Goal: Transaction & Acquisition: Purchase product/service

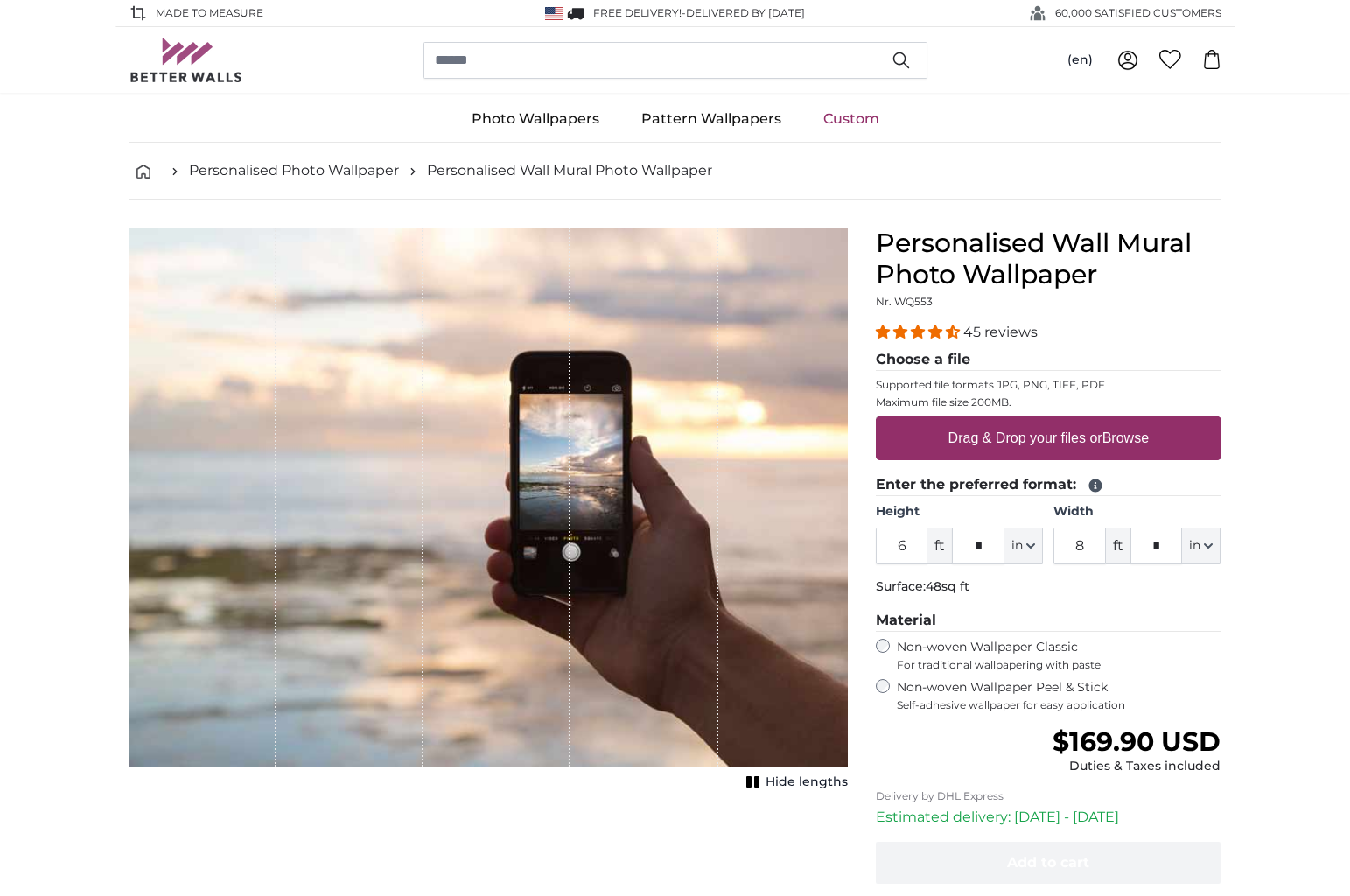
click at [1130, 434] on u "Browse" at bounding box center [1125, 438] width 46 height 15
click at [1130, 422] on input "Drag & Drop your files or Browse" at bounding box center [1048, 419] width 346 height 6
click at [1134, 434] on u "Browse" at bounding box center [1125, 438] width 46 height 15
click at [1134, 422] on input "Drag & Drop your files or Browse" at bounding box center [1048, 419] width 346 height 6
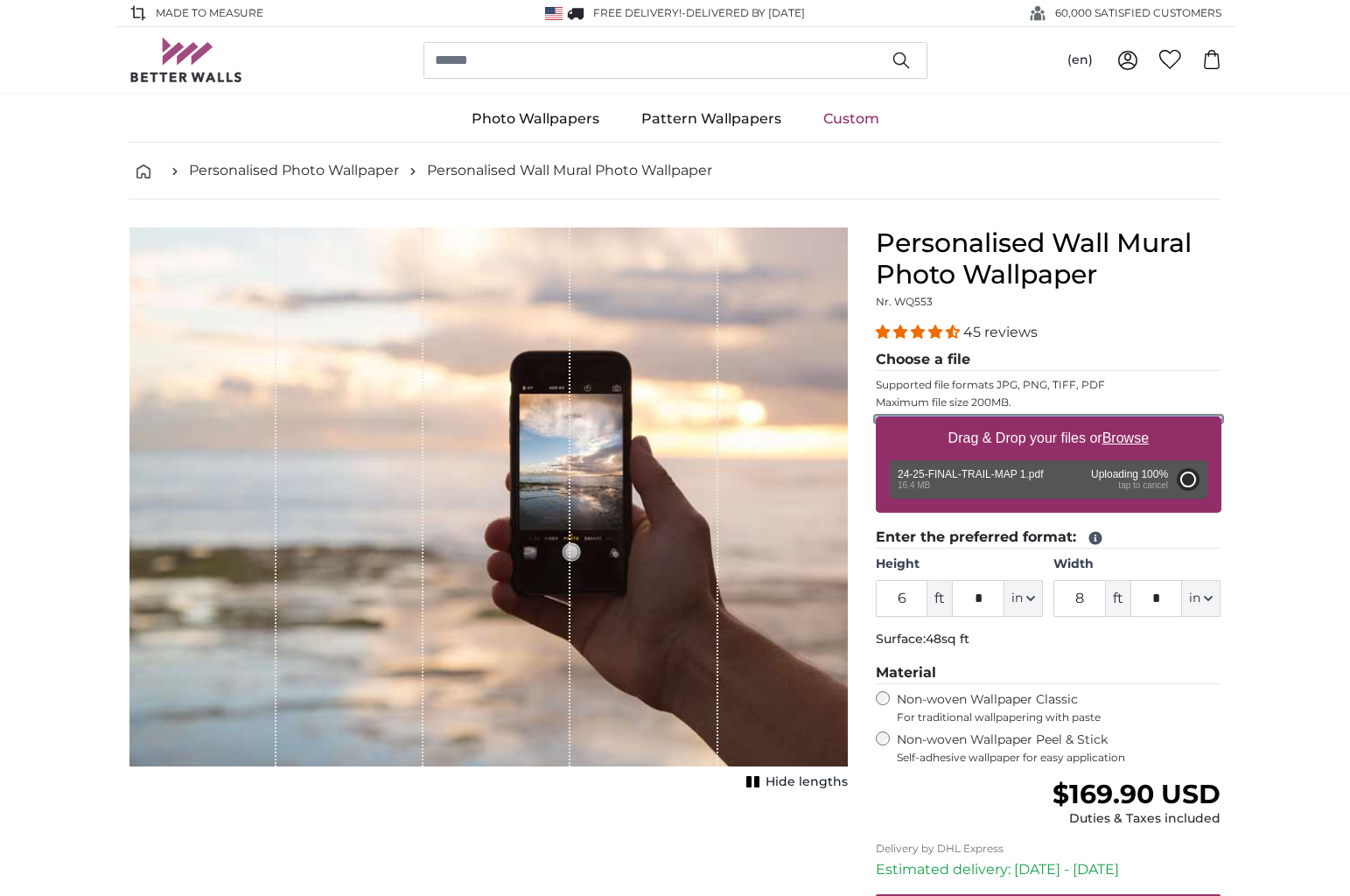
type input "10"
type input "***"
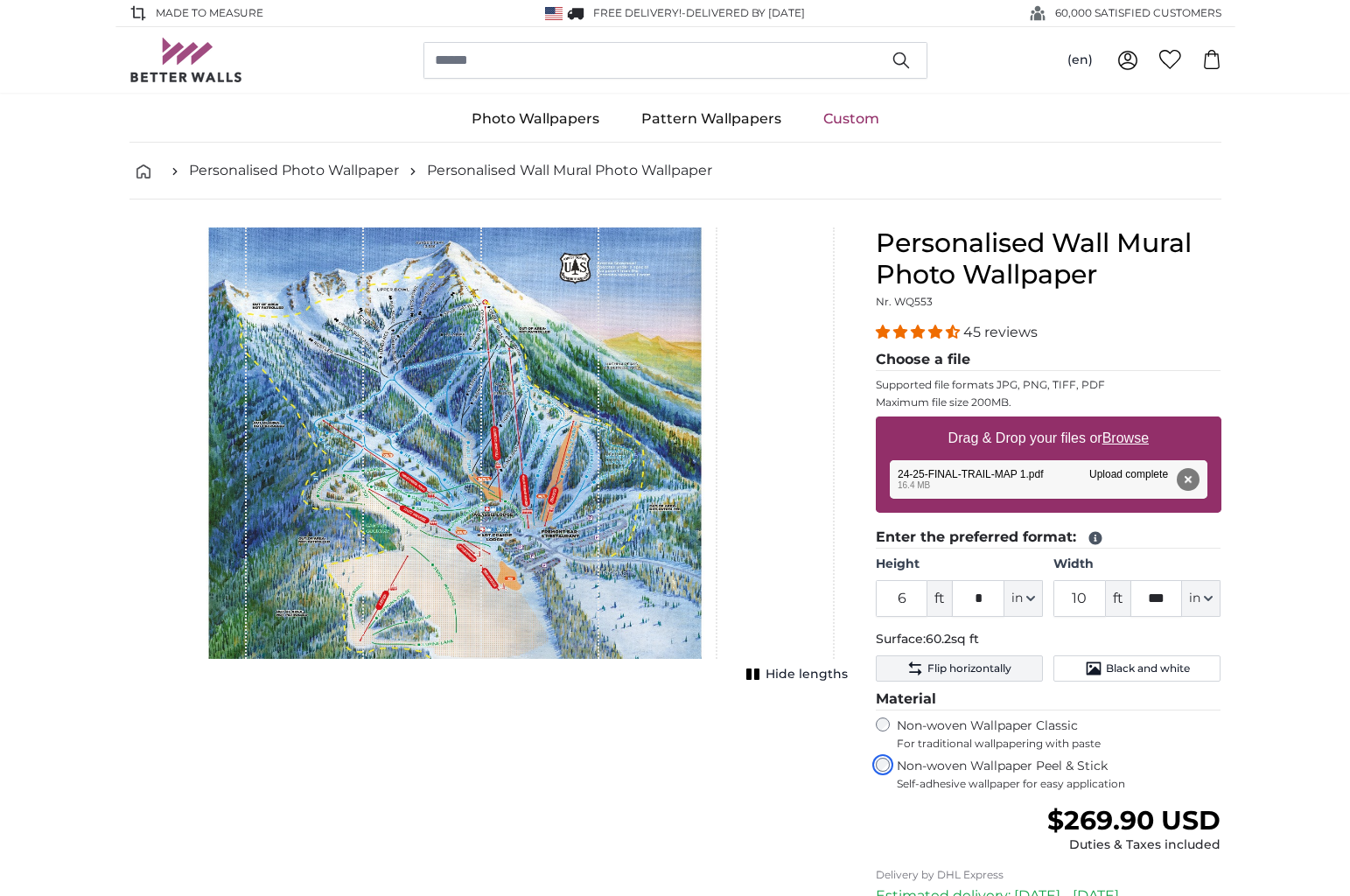
scroll to position [1, 0]
drag, startPoint x: 919, startPoint y: 602, endPoint x: 891, endPoint y: 599, distance: 28.2
click at [892, 600] on input "6" at bounding box center [902, 597] width 53 height 37
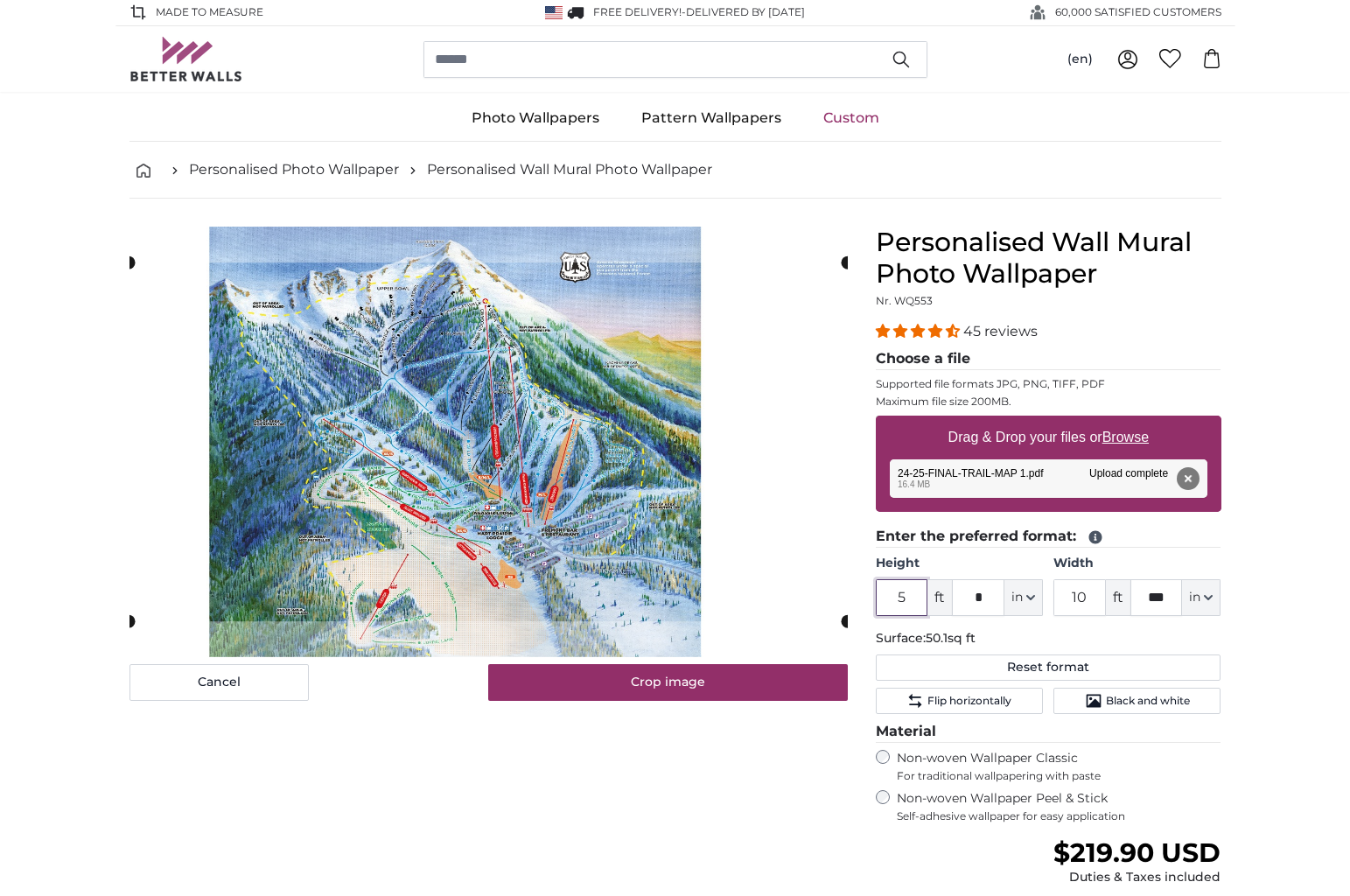
type input "5"
drag, startPoint x: 1092, startPoint y: 600, endPoint x: 1042, endPoint y: 596, distance: 50.2
click at [1042, 596] on div "Height 5 ft * in Centimeter (cm) Inches (inch) Feet (ft. in.) Width 10 ft *** i…" at bounding box center [1048, 585] width 346 height 61
type input "5"
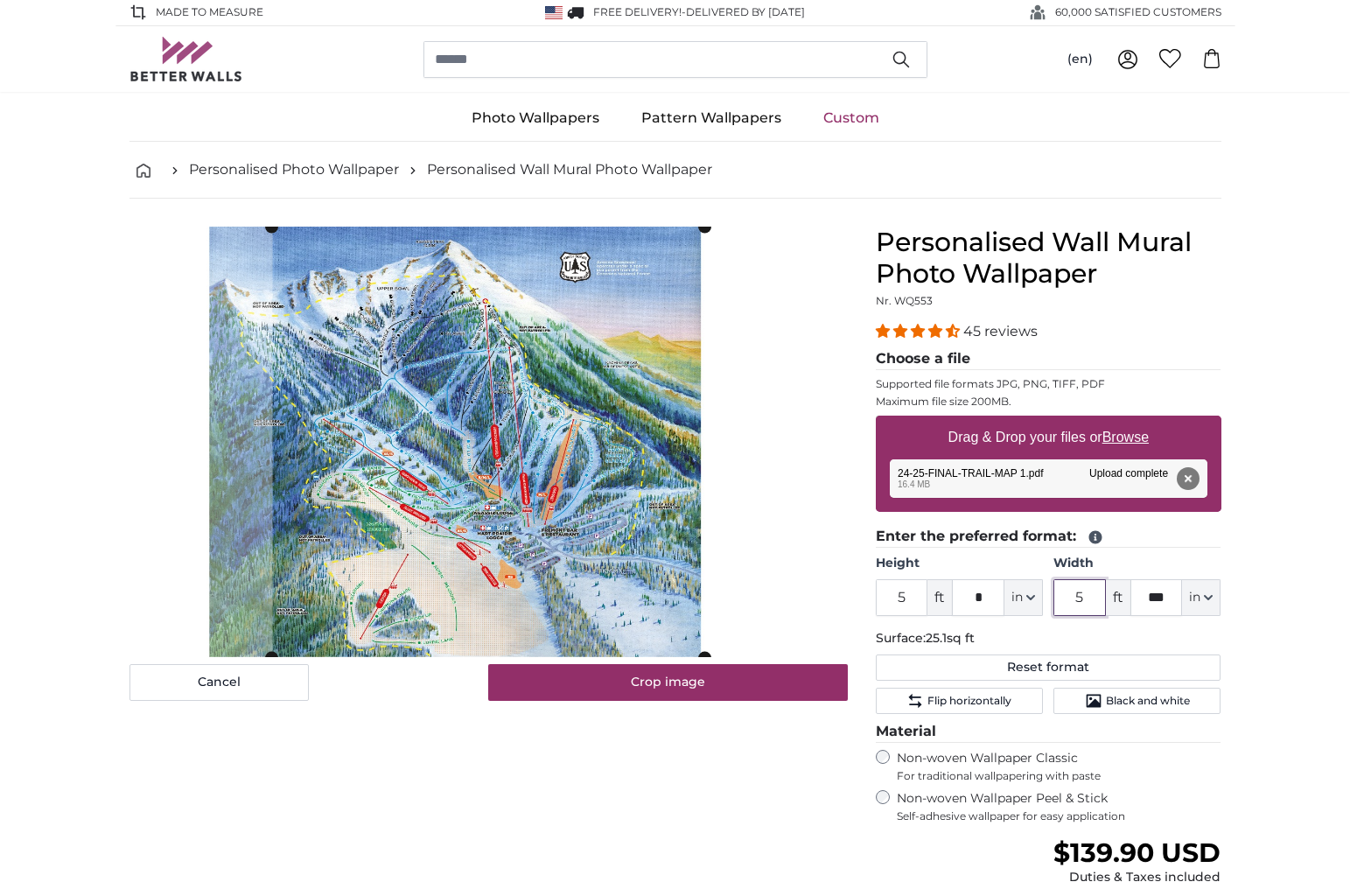
drag, startPoint x: 1091, startPoint y: 595, endPoint x: 1048, endPoint y: 596, distance: 43.0
click at [1051, 596] on div "Height 5 ft * in Centimeter (cm) Inches (inch) Feet (ft. in.) Width 5 ft *** in…" at bounding box center [1048, 585] width 346 height 61
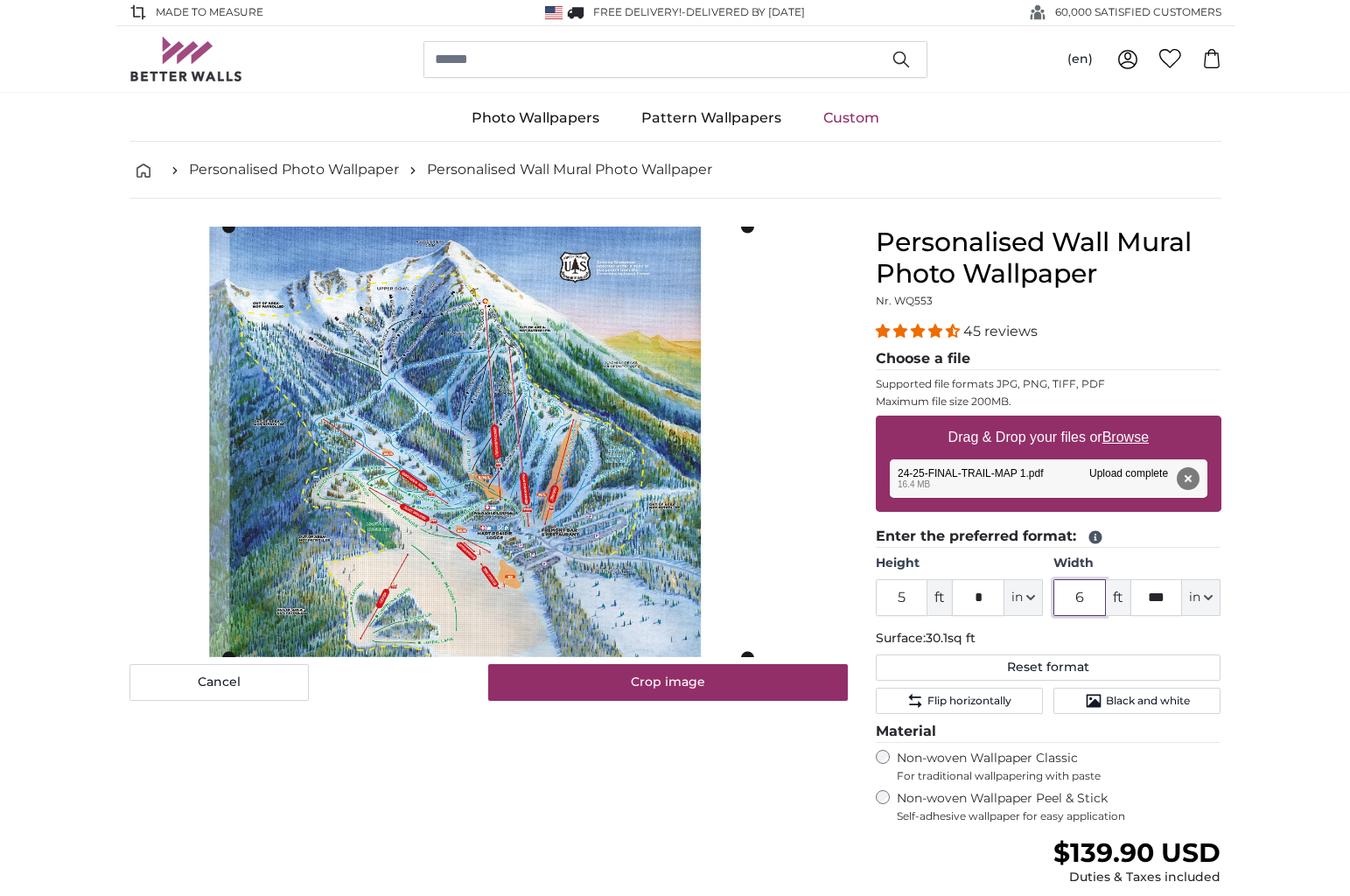
drag, startPoint x: 1086, startPoint y: 602, endPoint x: 1068, endPoint y: 600, distance: 18.1
click at [1068, 600] on input "6" at bounding box center [1079, 597] width 53 height 37
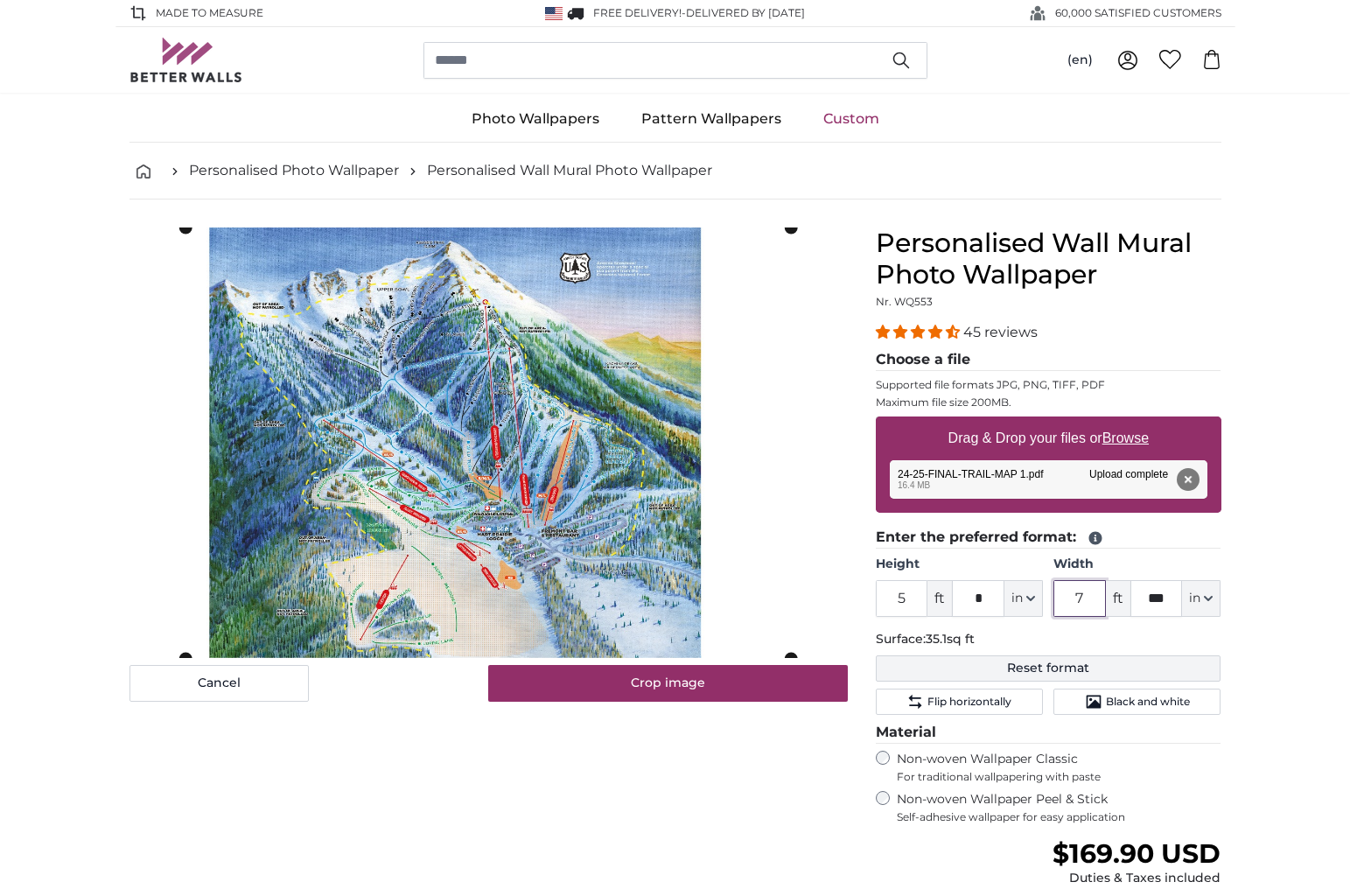
type input "7"
click at [1048, 666] on button "Reset format" at bounding box center [1048, 668] width 346 height 26
type input "6"
type input "10"
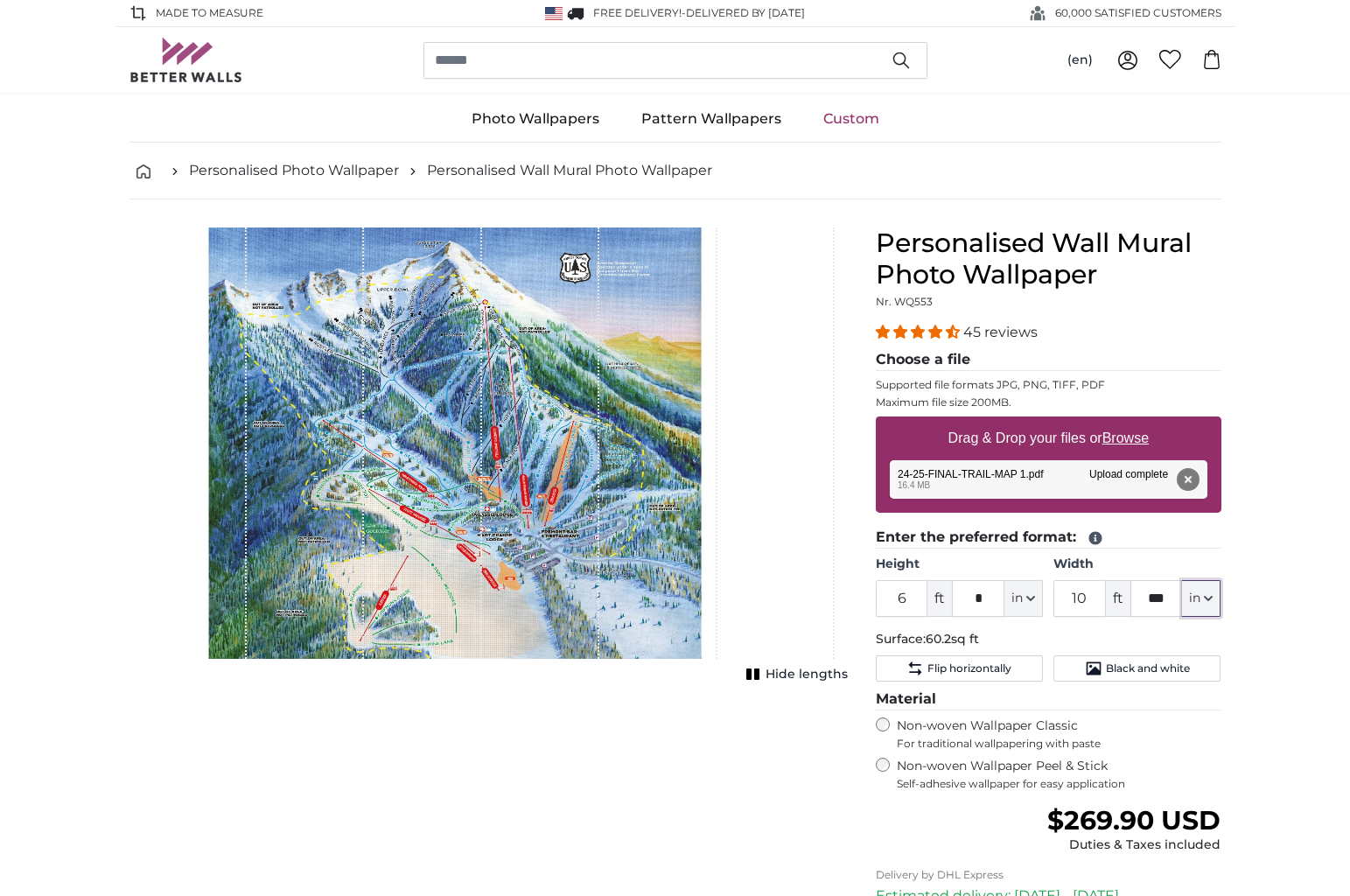
click at [1199, 599] on span "in" at bounding box center [1195, 598] width 11 height 18
drag, startPoint x: 1170, startPoint y: 597, endPoint x: 1143, endPoint y: 599, distance: 27.1
click at [1144, 599] on input "***" at bounding box center [1156, 598] width 53 height 37
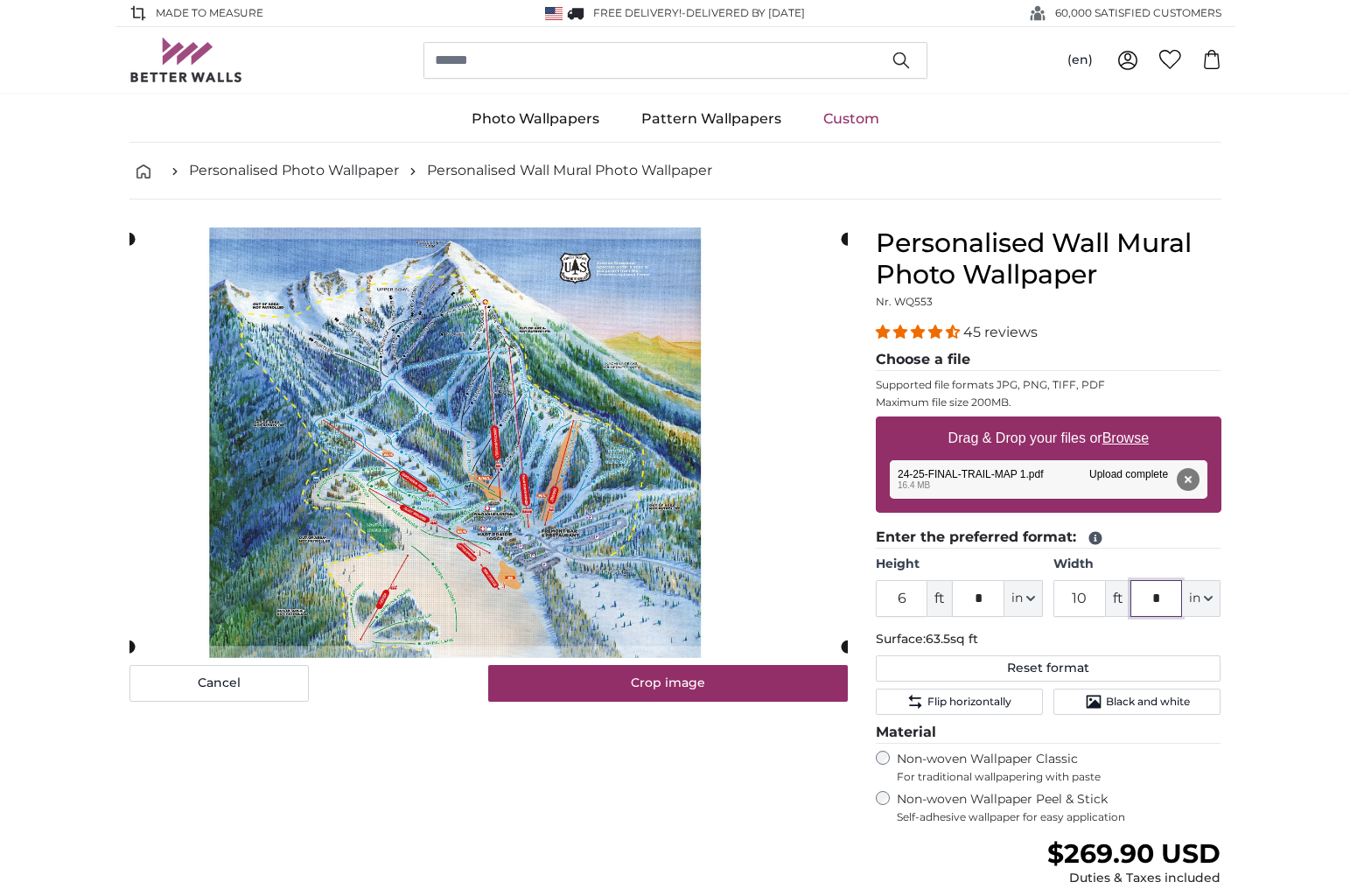
type input "*"
click at [1021, 600] on span "in" at bounding box center [1017, 598] width 11 height 18
click at [977, 603] on input "*" at bounding box center [978, 598] width 53 height 37
drag, startPoint x: 971, startPoint y: 601, endPoint x: 1003, endPoint y: 601, distance: 32.0
click at [1001, 601] on input "*" at bounding box center [978, 598] width 53 height 37
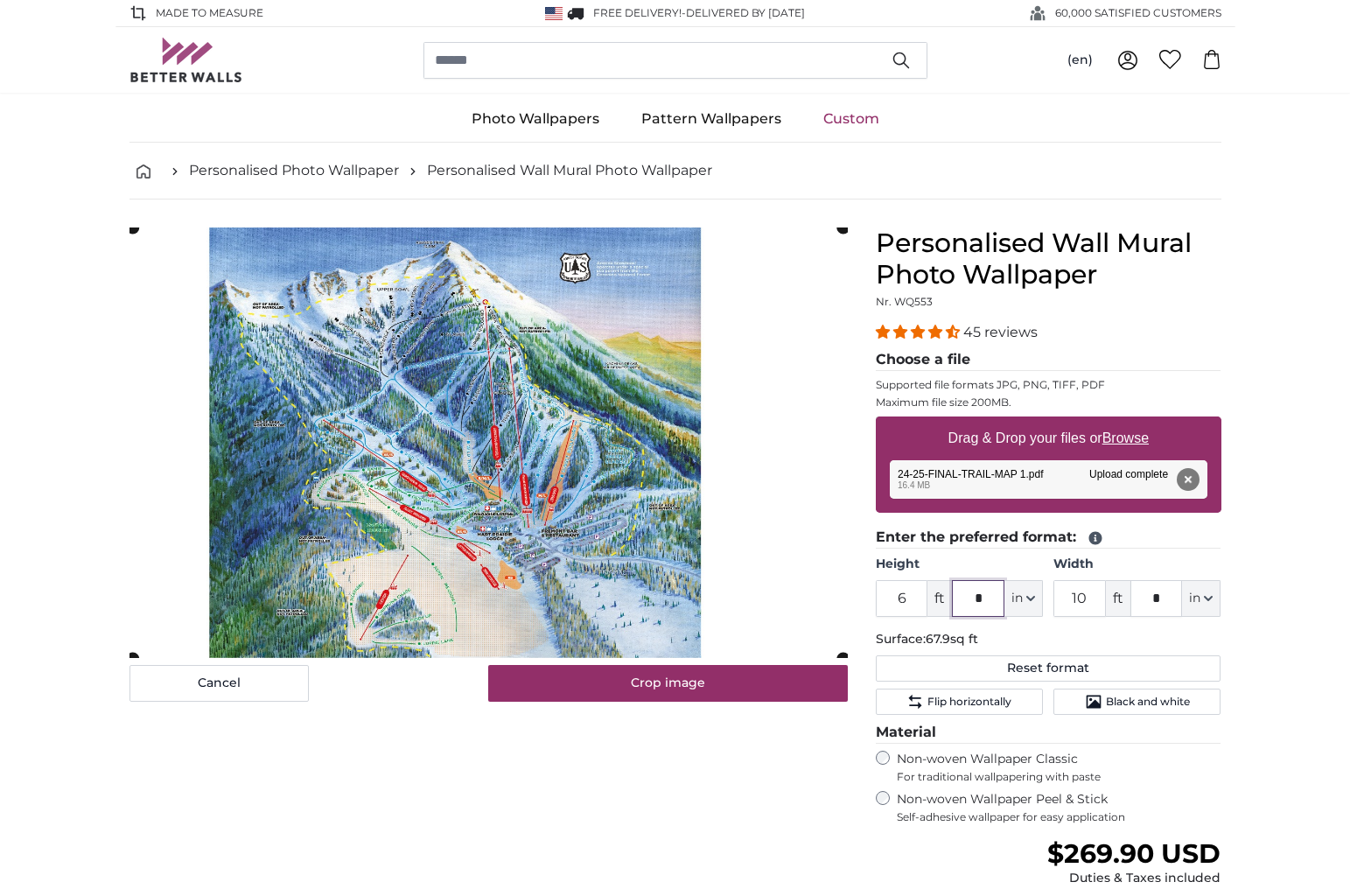
type input "*"
drag, startPoint x: 915, startPoint y: 595, endPoint x: 883, endPoint y: 596, distance: 32.0
click at [884, 596] on input "6" at bounding box center [902, 598] width 53 height 37
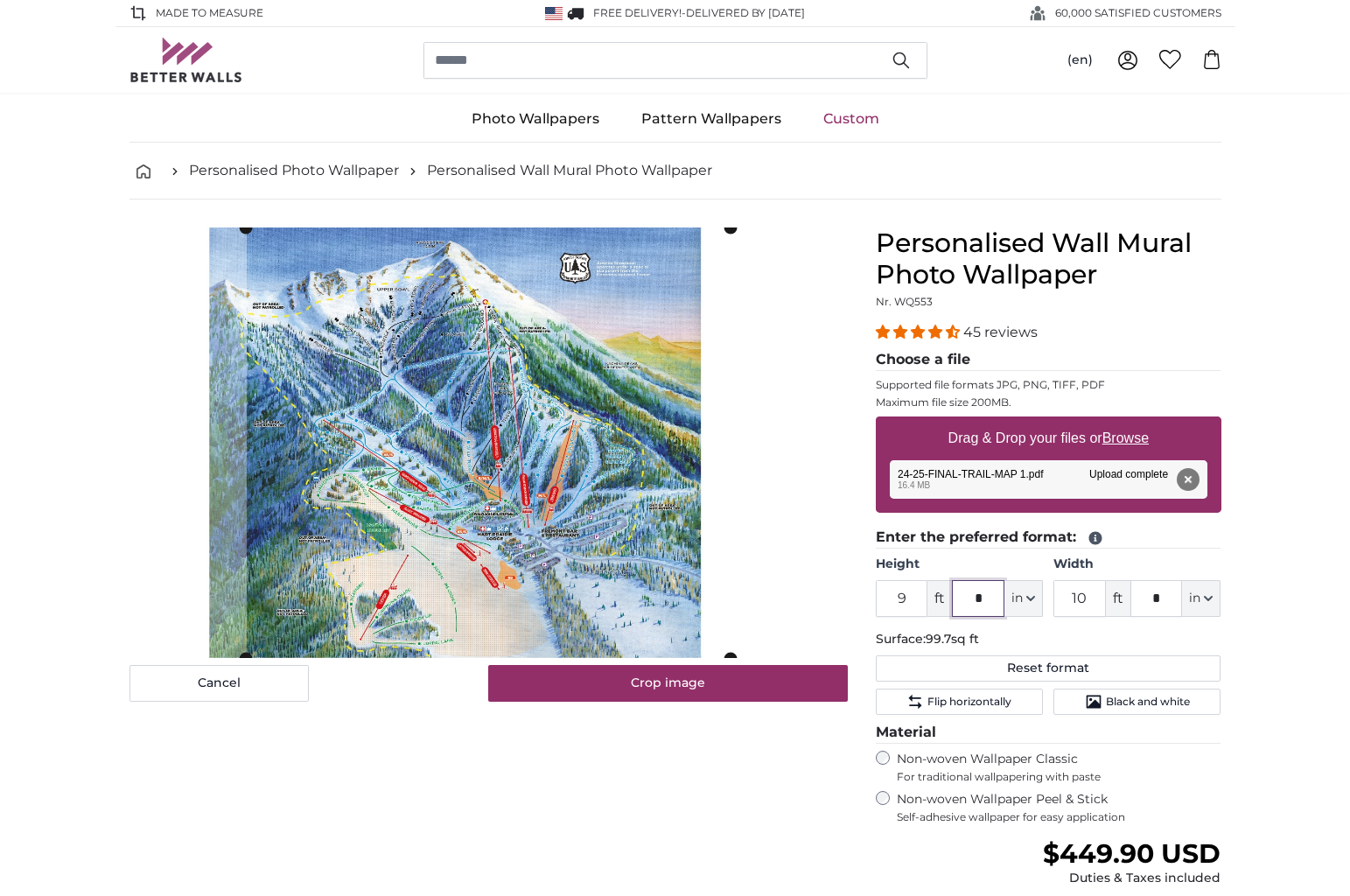
click at [985, 594] on input "*" at bounding box center [978, 598] width 53 height 37
drag, startPoint x: 913, startPoint y: 605, endPoint x: 878, endPoint y: 603, distance: 35.1
click at [881, 603] on input "9" at bounding box center [902, 598] width 53 height 37
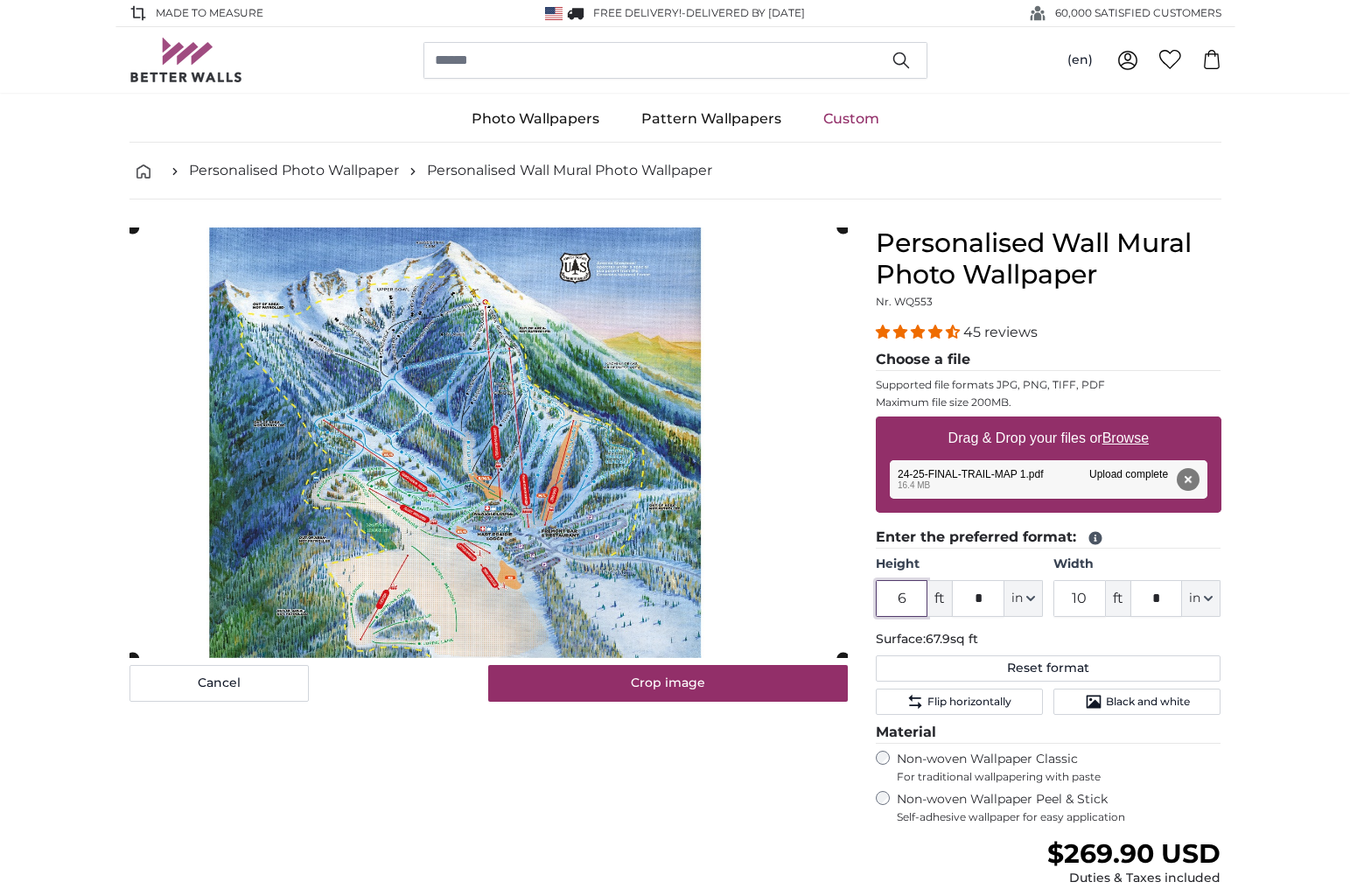
type input "6"
drag, startPoint x: 989, startPoint y: 596, endPoint x: 970, endPoint y: 596, distance: 19.0
click at [970, 596] on input "*" at bounding box center [978, 598] width 53 height 37
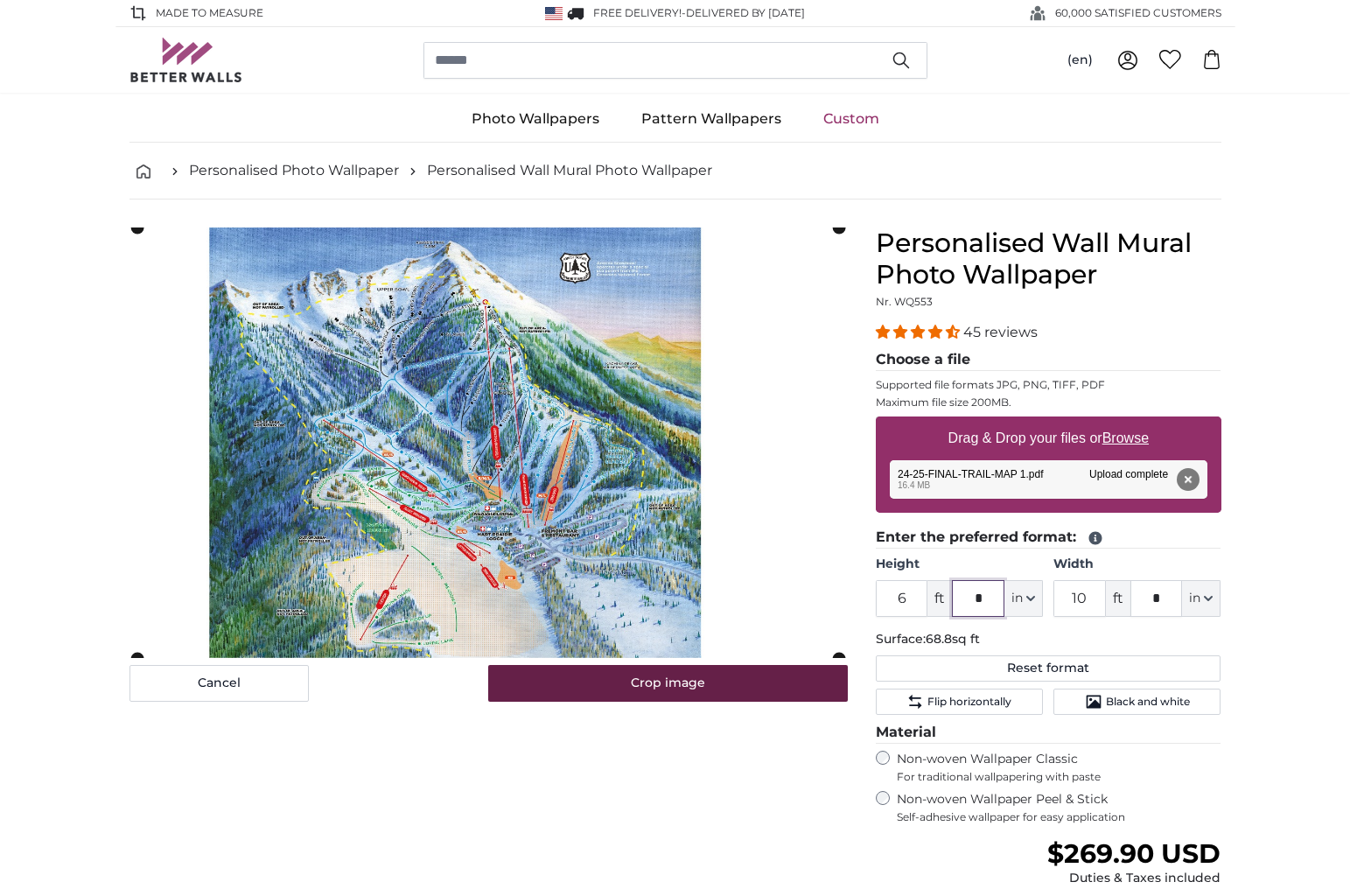
type input "*"
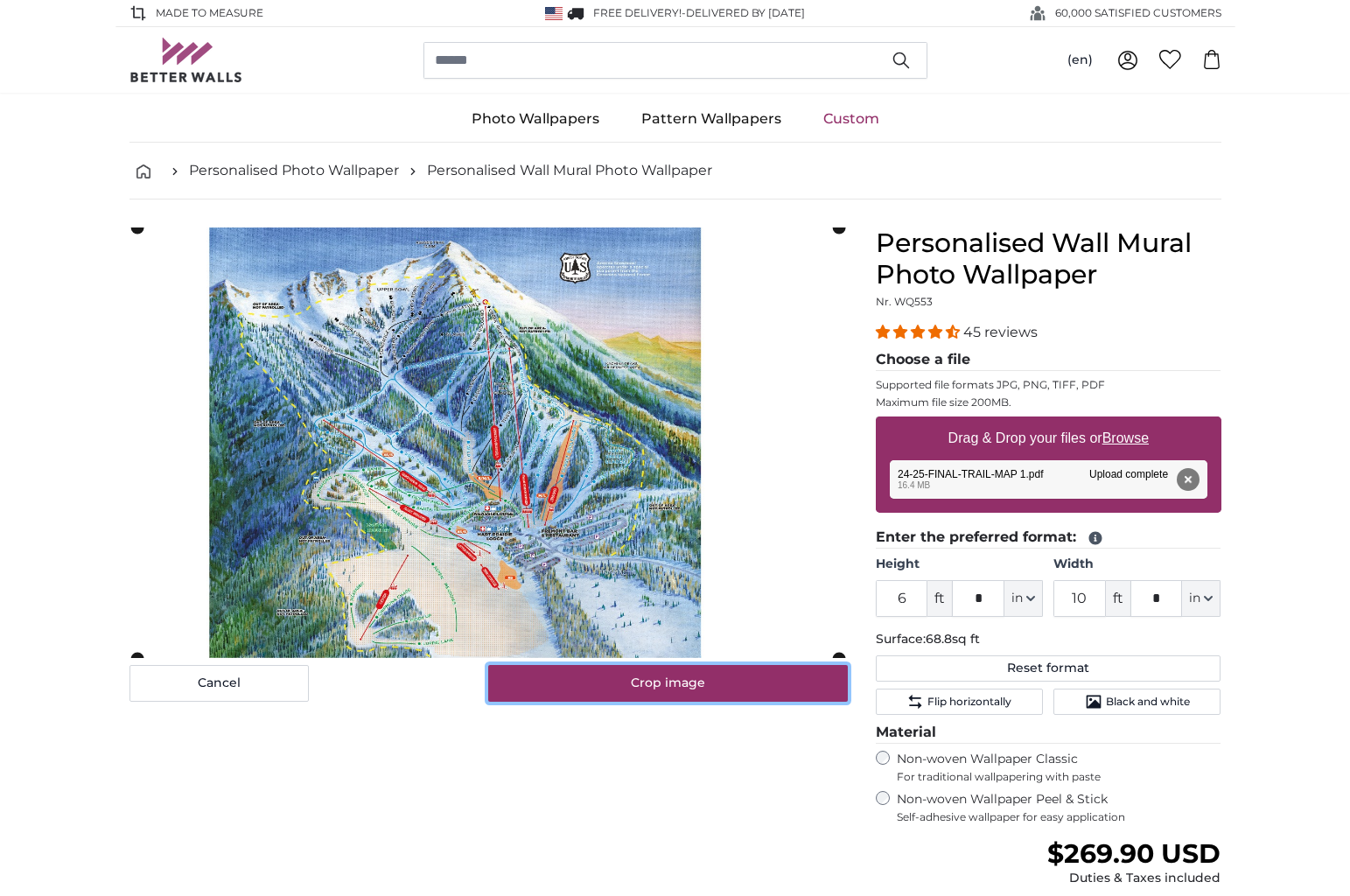
click at [794, 690] on button "Crop image" at bounding box center [668, 684] width 360 height 37
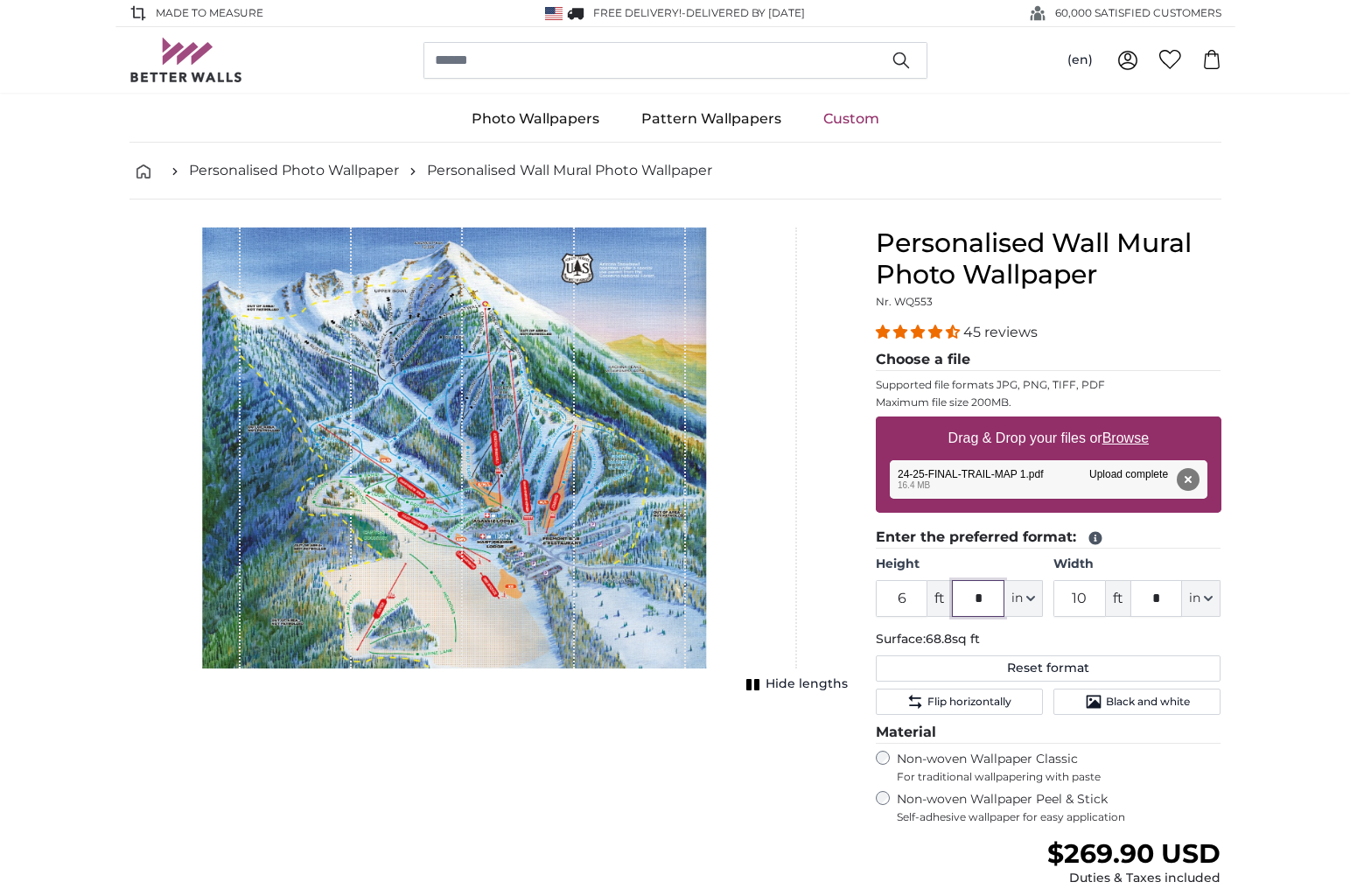
drag, startPoint x: 987, startPoint y: 599, endPoint x: 963, endPoint y: 598, distance: 24.0
click at [966, 598] on input "*" at bounding box center [978, 598] width 53 height 37
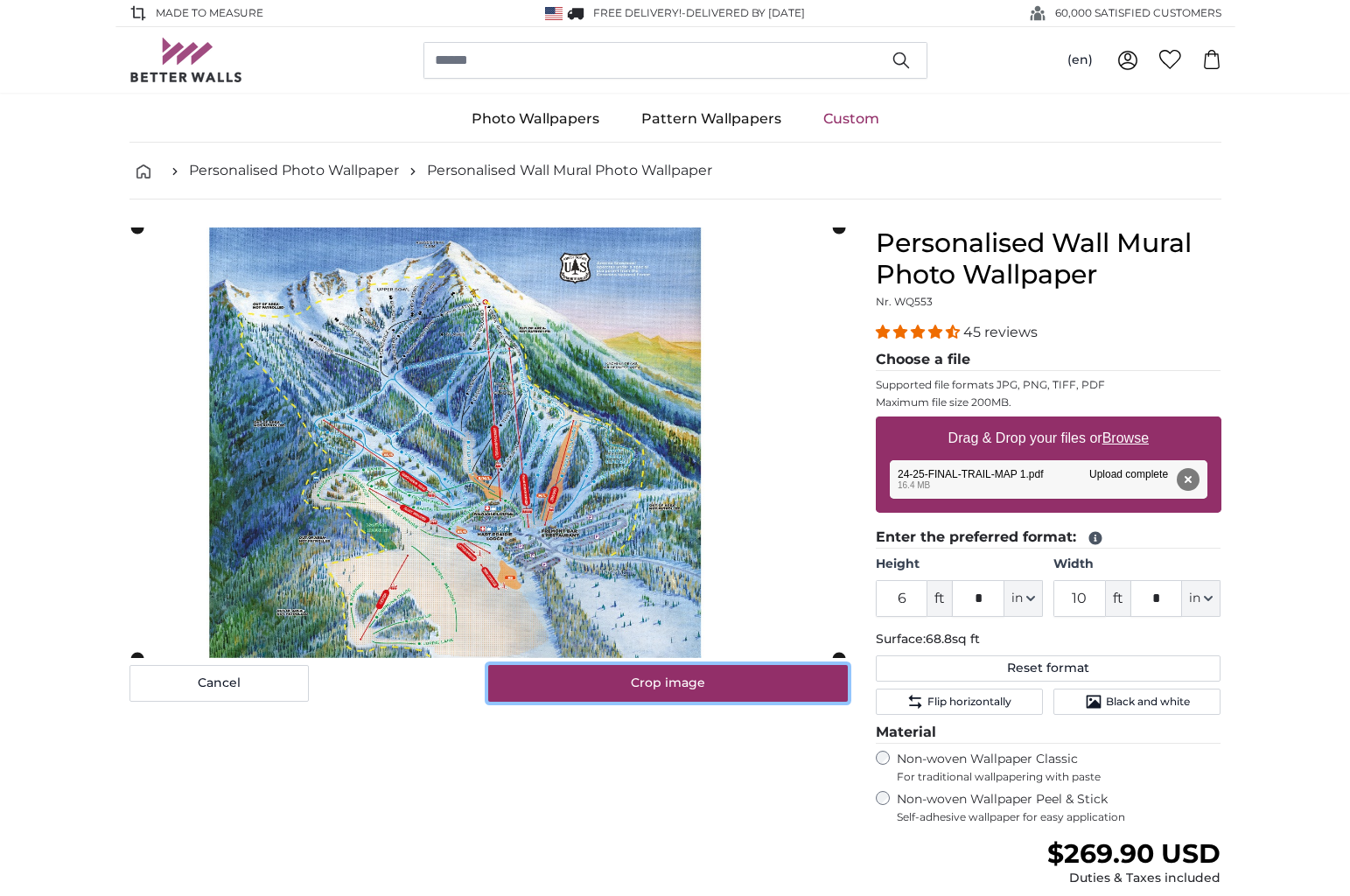
click at [778, 685] on button "Crop image" at bounding box center [668, 684] width 360 height 37
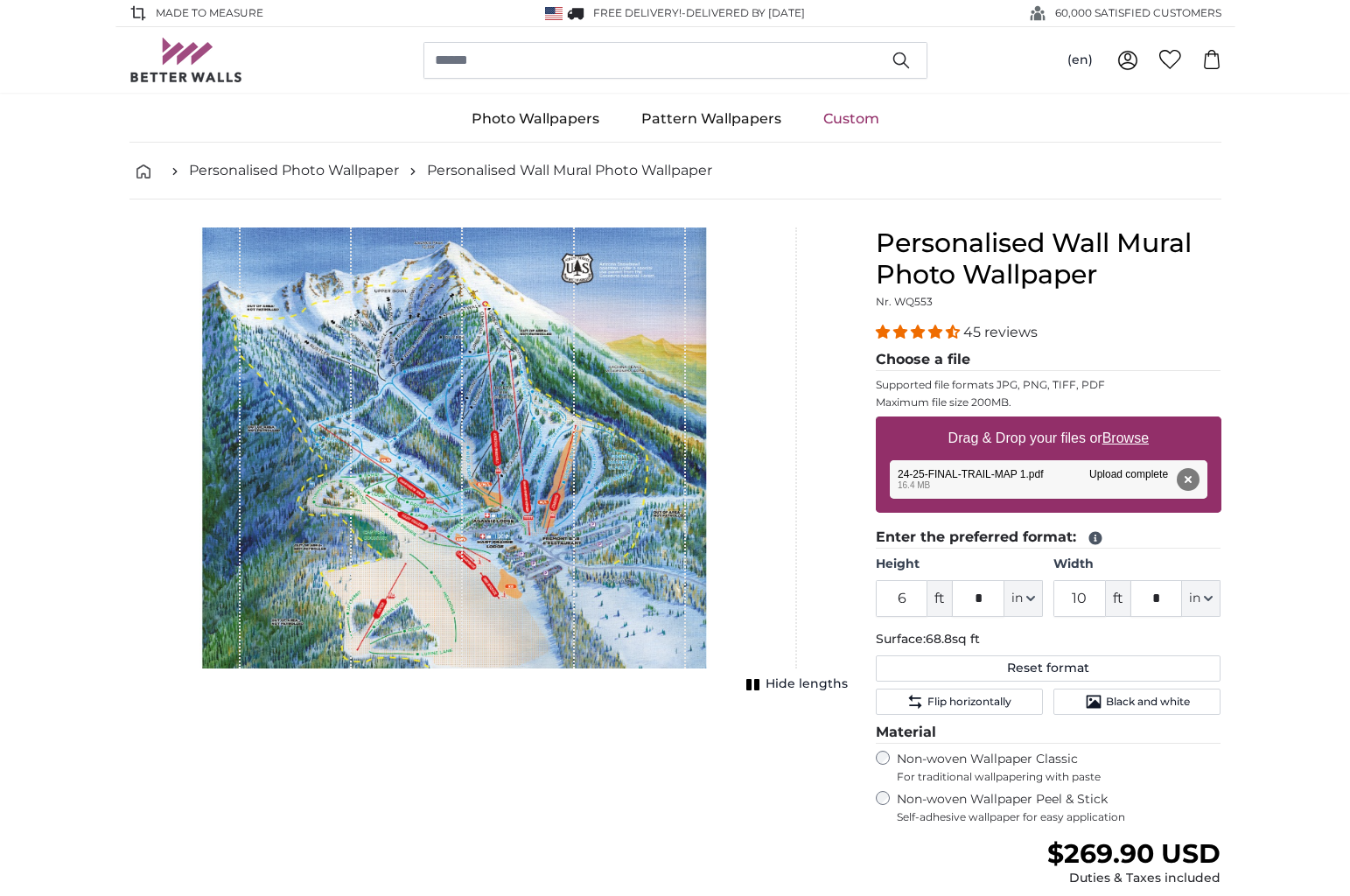
drag, startPoint x: 525, startPoint y: 453, endPoint x: 577, endPoint y: 453, distance: 52.0
click at [578, 453] on div "1 of 1" at bounding box center [489, 447] width 718 height 441
drag, startPoint x: 971, startPoint y: 595, endPoint x: 1006, endPoint y: 595, distance: 35.0
click at [1006, 595] on div "6 ft * in Centimeter (cm) Inches (inch) Feet (ft. in.)" at bounding box center [959, 598] width 167 height 37
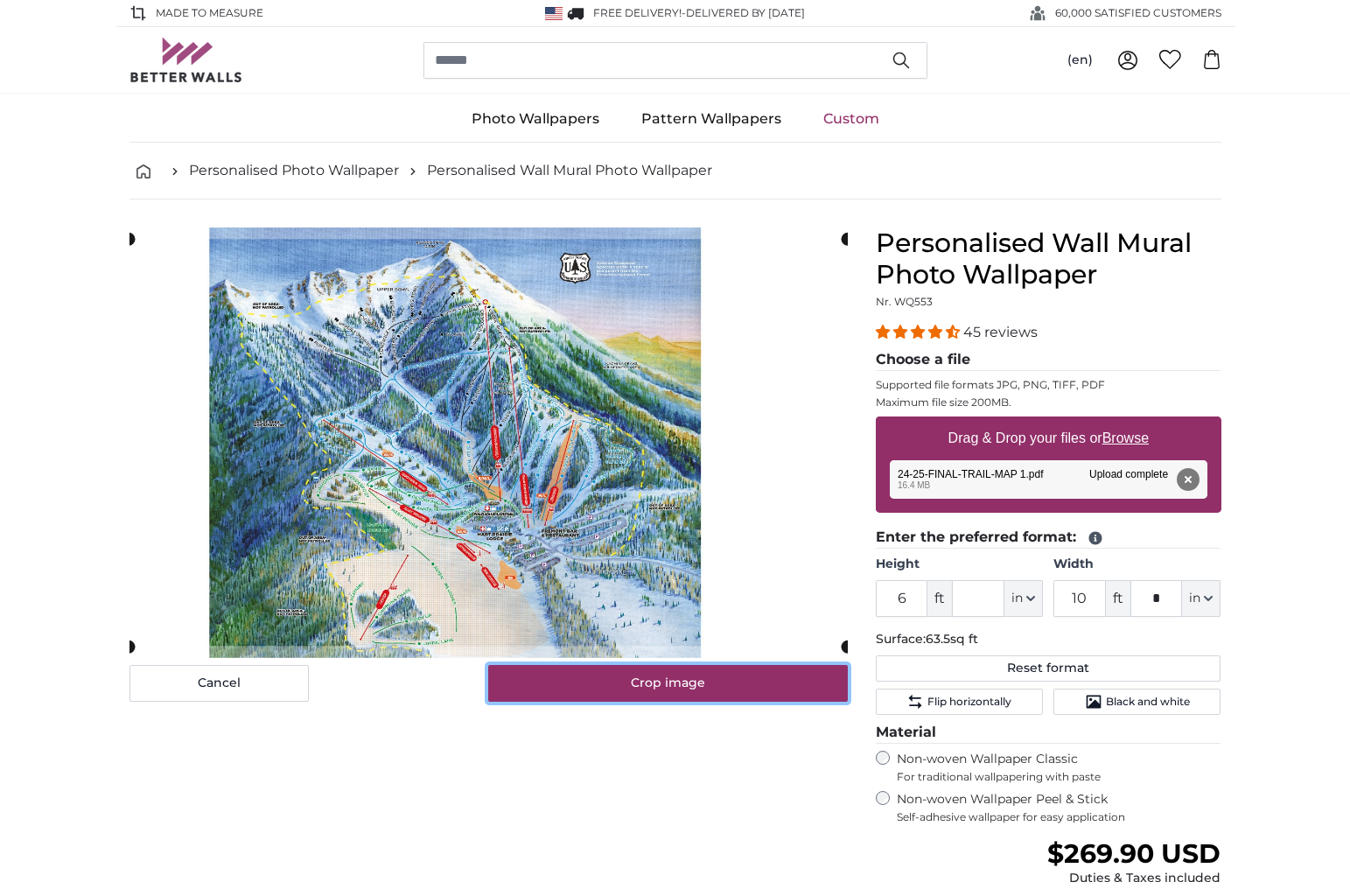
click at [715, 689] on button "Crop image" at bounding box center [668, 684] width 360 height 37
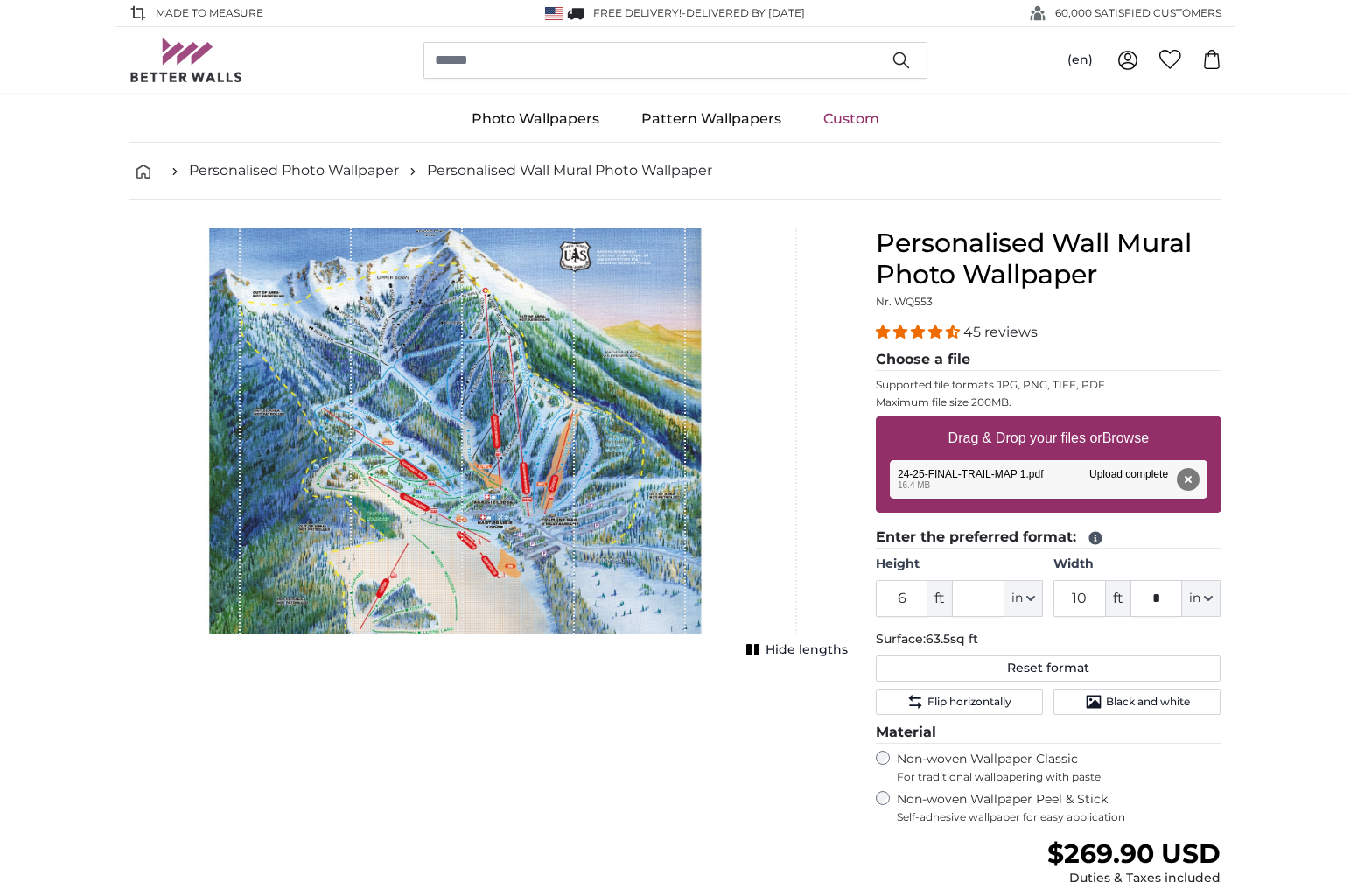
drag, startPoint x: 602, startPoint y: 533, endPoint x: 597, endPoint y: 582, distance: 49.3
click at [597, 582] on div "1 of 1" at bounding box center [631, 430] width 111 height 407
drag, startPoint x: 1171, startPoint y: 600, endPoint x: 1147, endPoint y: 599, distance: 24.0
click at [1147, 599] on input "*" at bounding box center [1156, 598] width 53 height 37
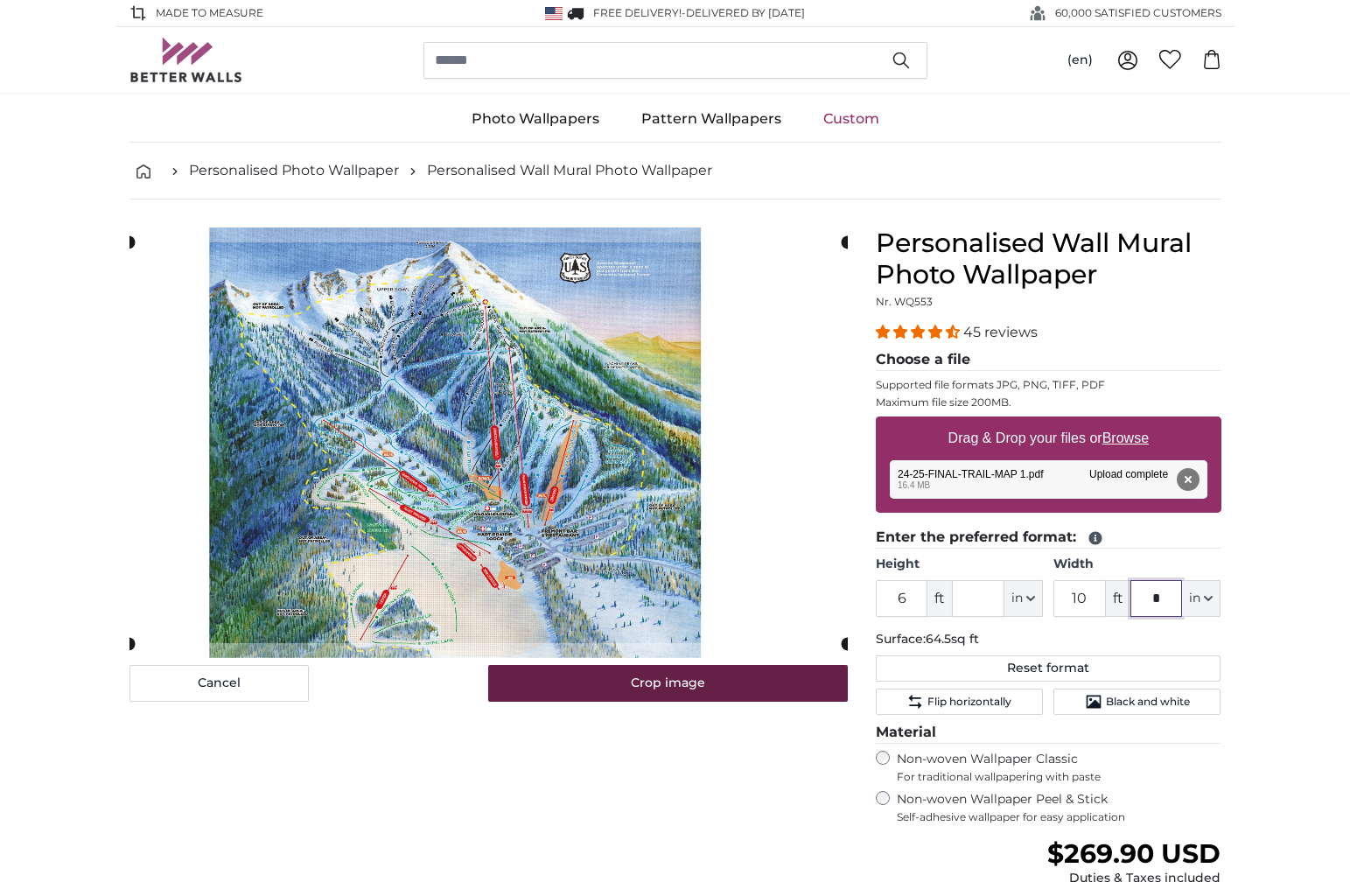
type input "*"
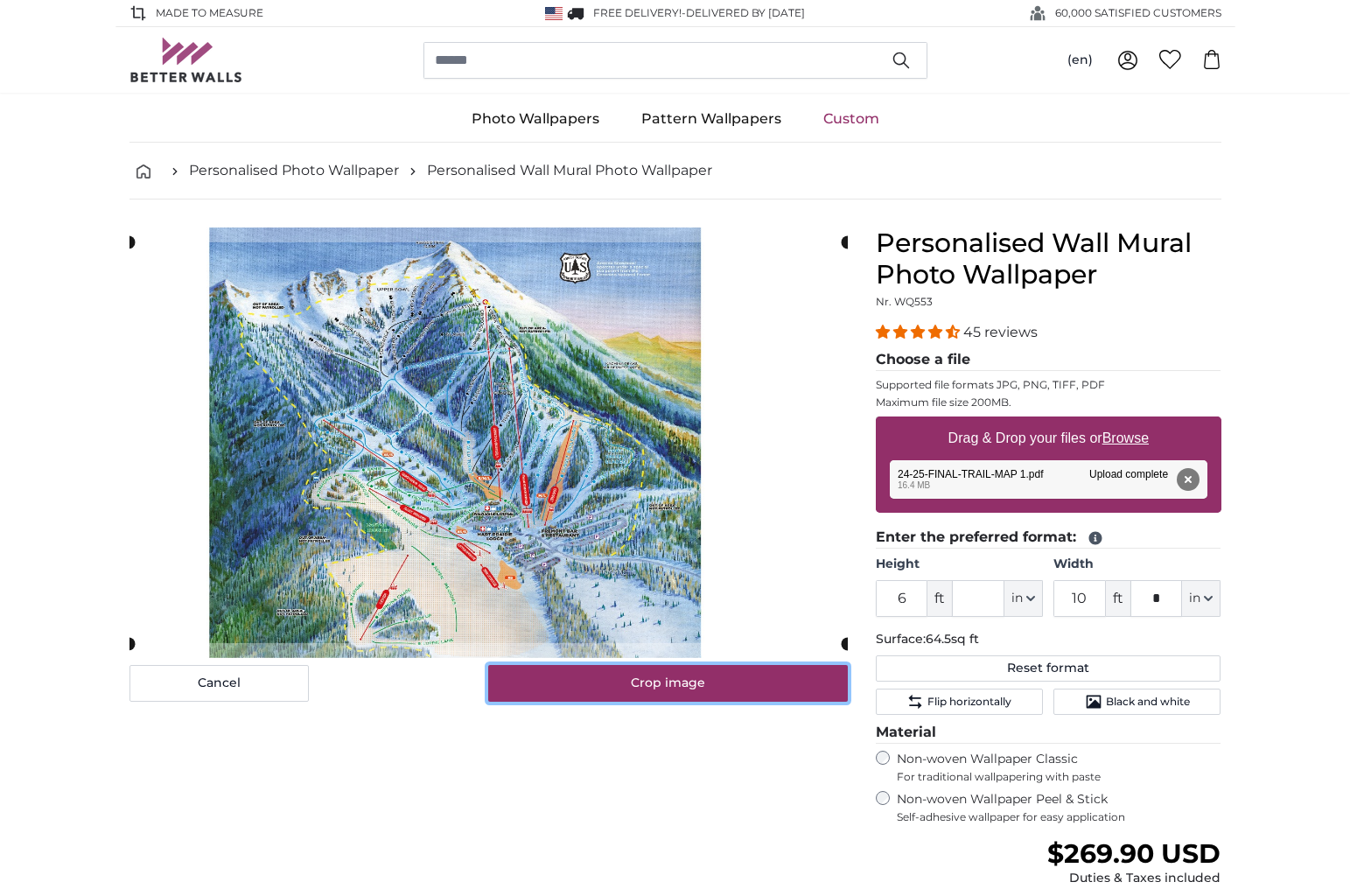
click at [693, 686] on button "Crop image" at bounding box center [668, 684] width 360 height 37
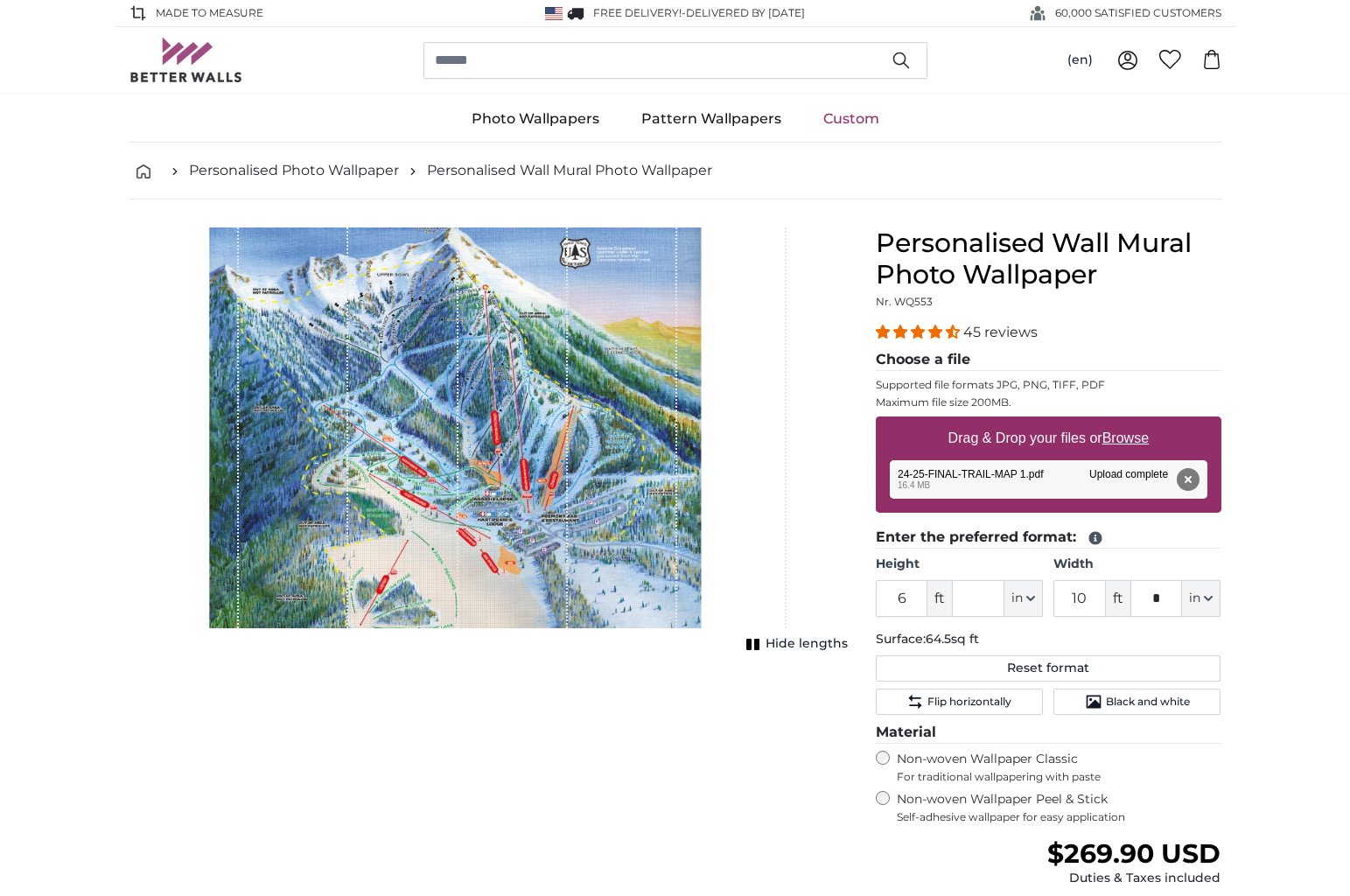
drag, startPoint x: 1103, startPoint y: 641, endPoint x: 1113, endPoint y: 639, distance: 10.2
click at [1104, 641] on p "Surface: 64.5sq ft" at bounding box center [1048, 639] width 346 height 18
drag, startPoint x: 1165, startPoint y: 603, endPoint x: 1138, endPoint y: 600, distance: 27.2
click at [1138, 602] on input "*" at bounding box center [1156, 598] width 53 height 37
type input "*"
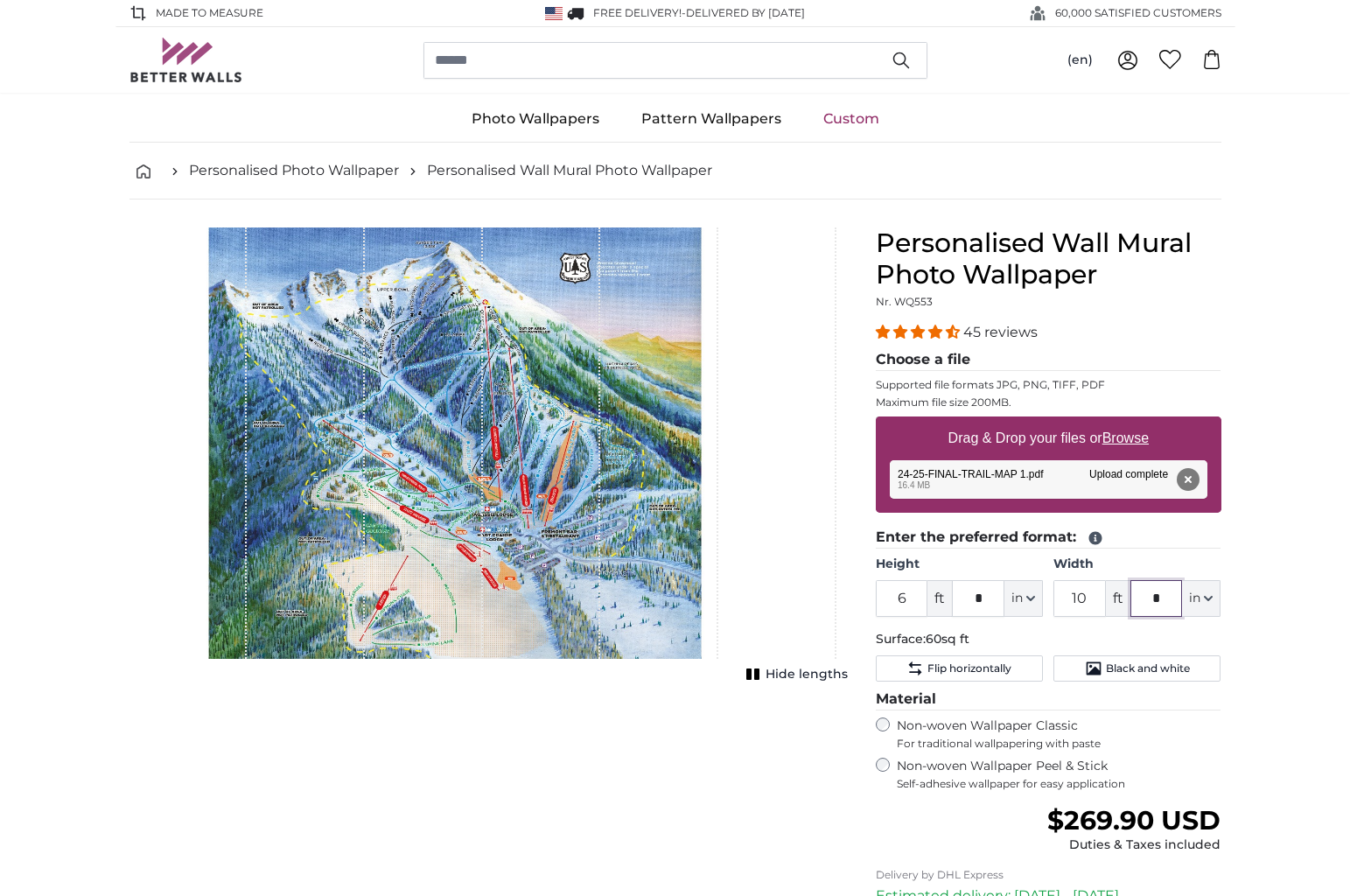
drag, startPoint x: 1170, startPoint y: 598, endPoint x: 1150, endPoint y: 598, distance: 20.0
click at [1150, 598] on input "*" at bounding box center [1156, 598] width 53 height 37
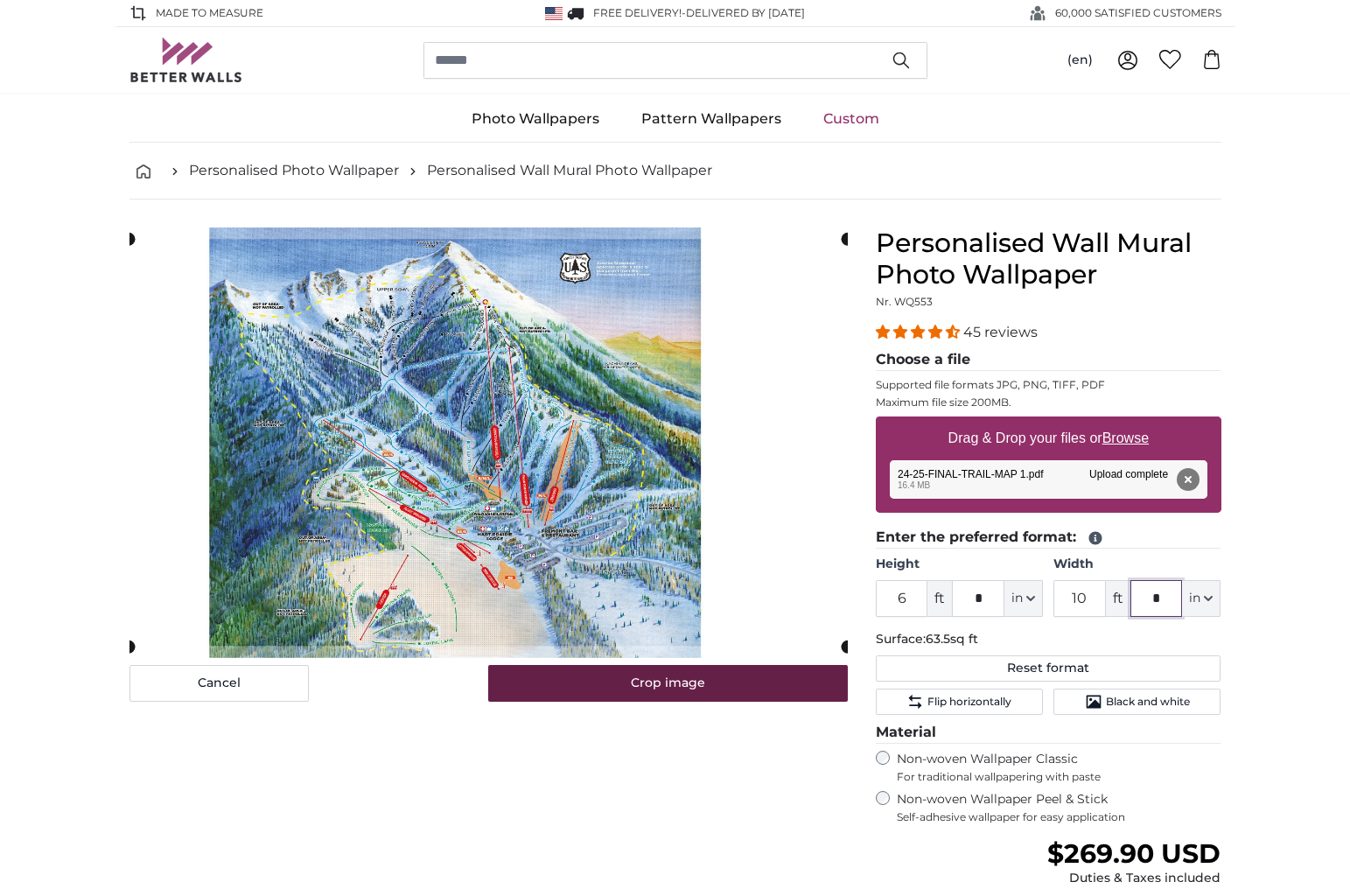
type input "*"
click at [747, 685] on button "Crop image" at bounding box center [668, 684] width 360 height 37
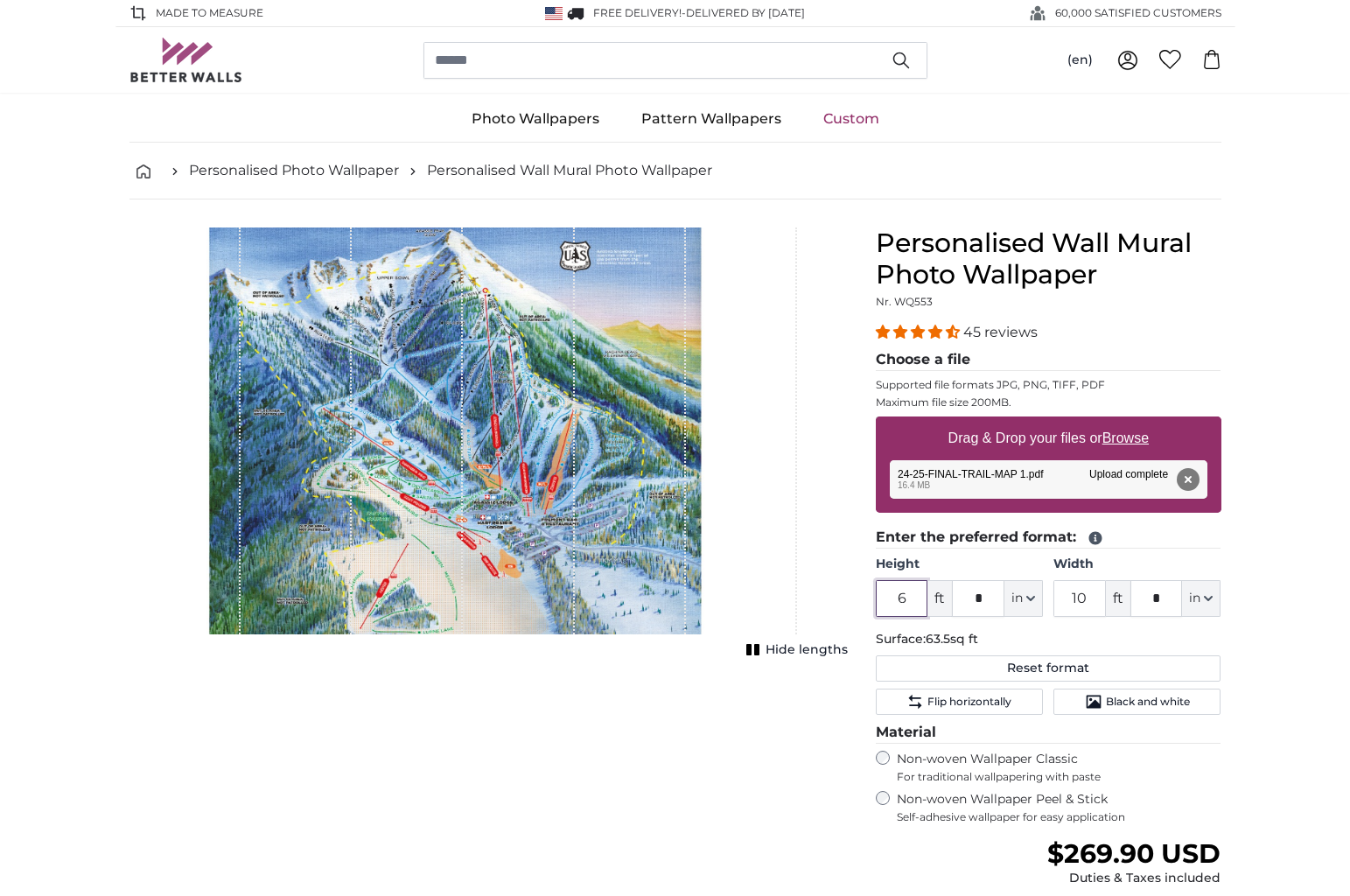
drag, startPoint x: 904, startPoint y: 600, endPoint x: 879, endPoint y: 599, distance: 25.0
click at [879, 599] on input "6" at bounding box center [902, 598] width 53 height 37
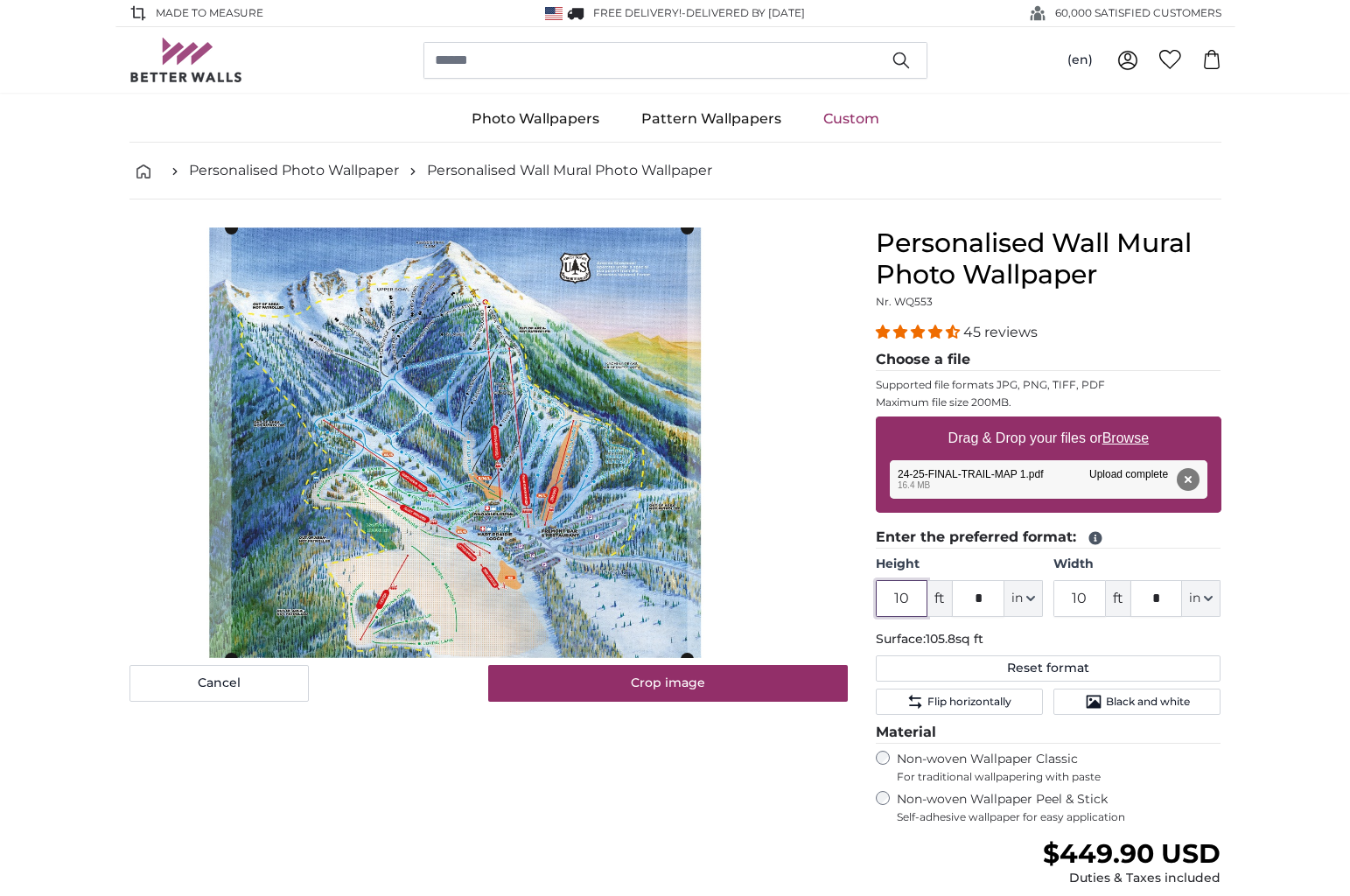
click at [580, 531] on cropper-handle at bounding box center [458, 443] width 456 height 430
type input "10"
click at [499, 736] on div "Cancel Crop image Hide lengths" at bounding box center [488, 675] width 746 height 897
click at [639, 683] on button "Crop image" at bounding box center [668, 684] width 360 height 37
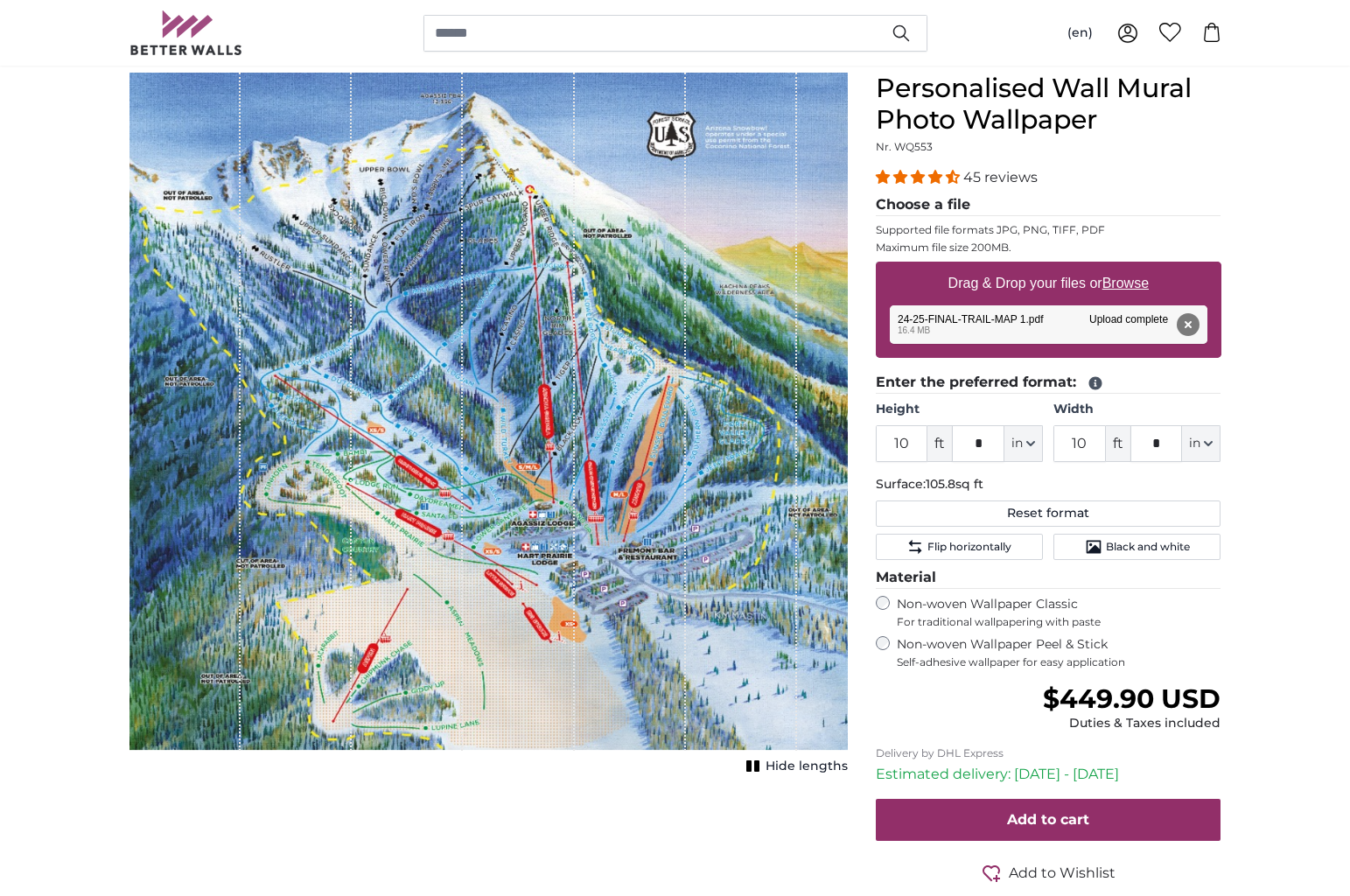
scroll to position [141, 0]
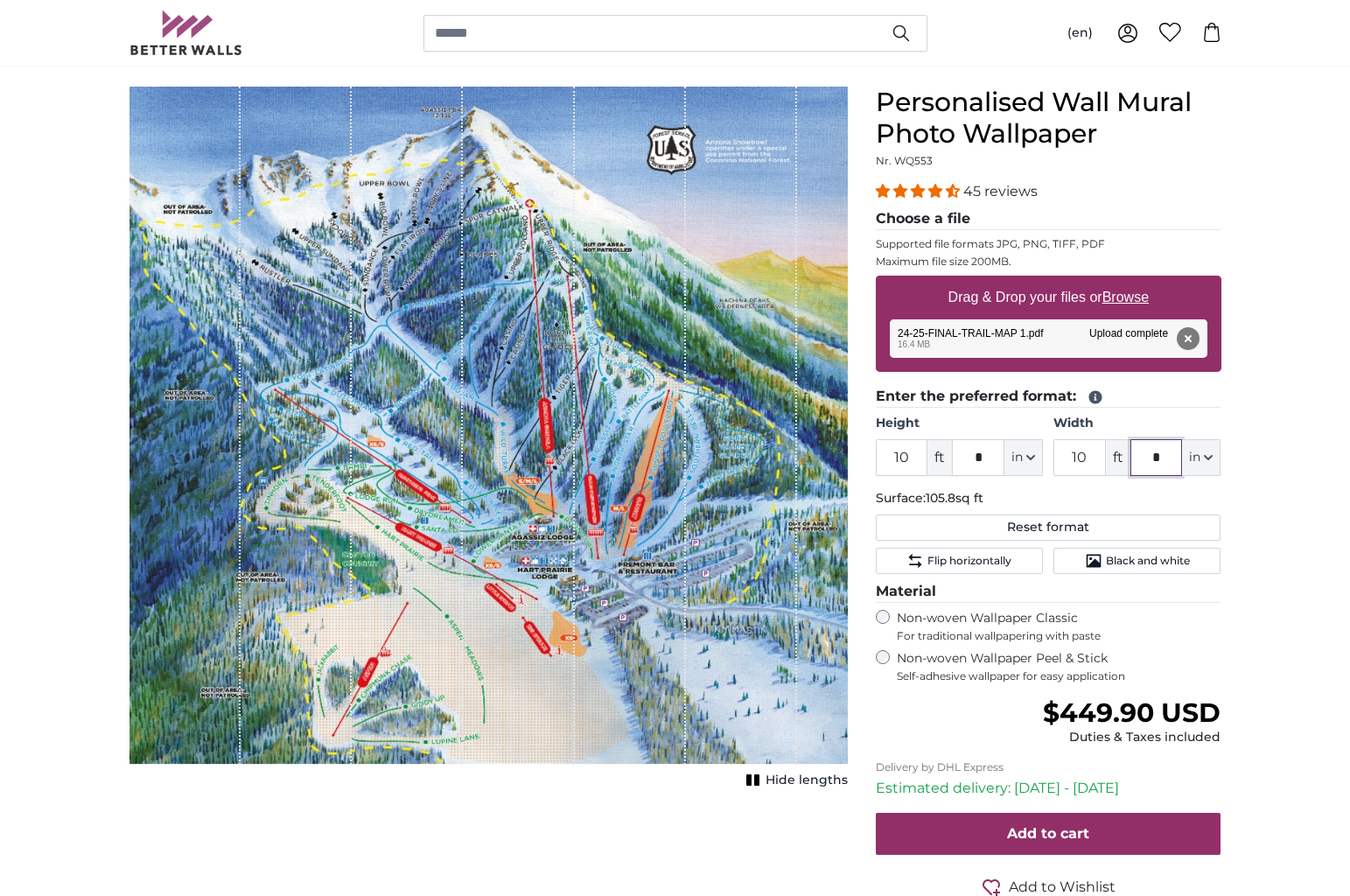
drag, startPoint x: 1169, startPoint y: 457, endPoint x: 1145, endPoint y: 457, distance: 24.0
click at [1145, 457] on input "*" at bounding box center [1156, 457] width 53 height 37
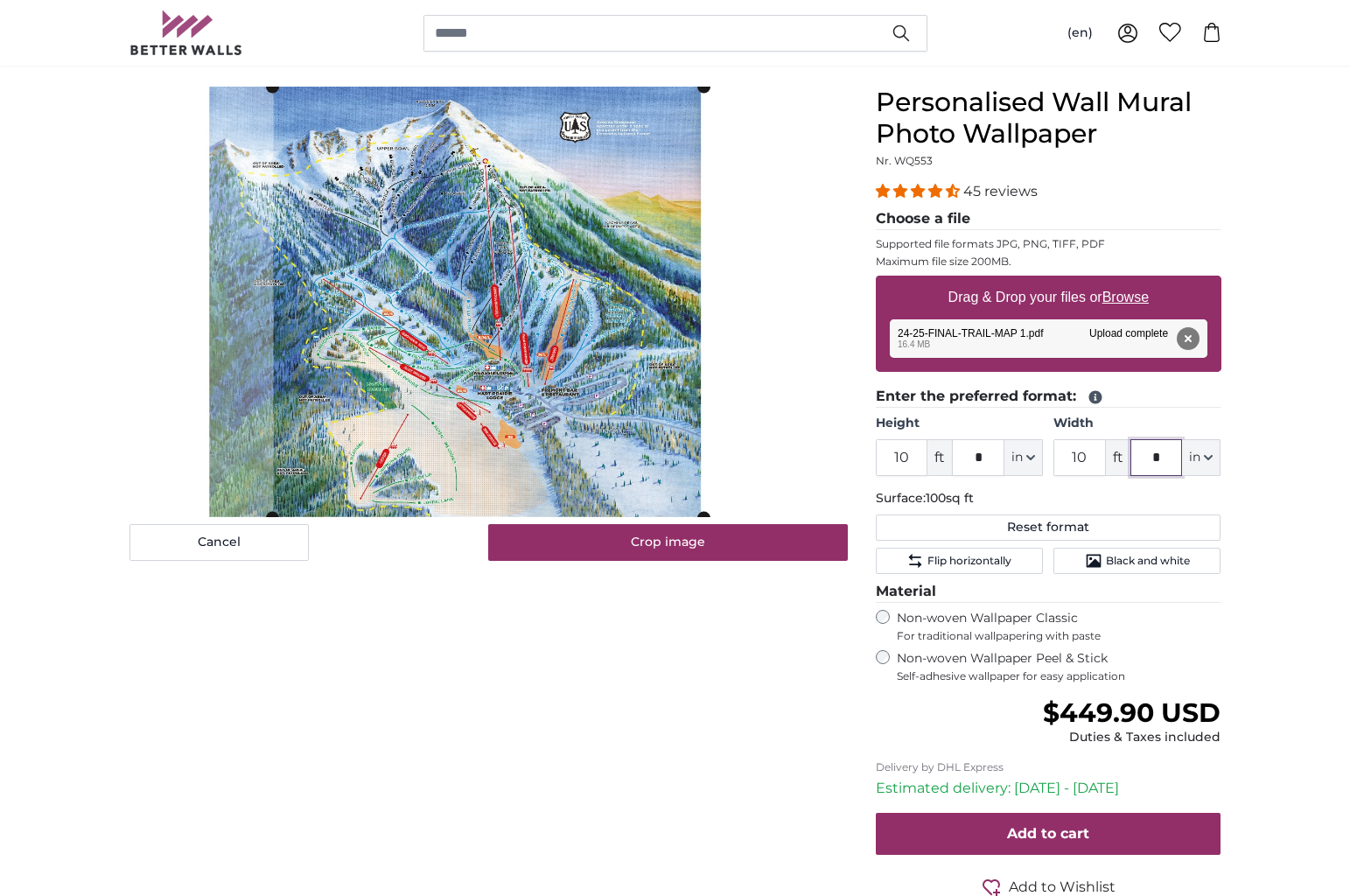
type input "*"
drag, startPoint x: 892, startPoint y: 456, endPoint x: 919, endPoint y: 455, distance: 27.0
click at [919, 455] on input "10" at bounding box center [902, 457] width 53 height 37
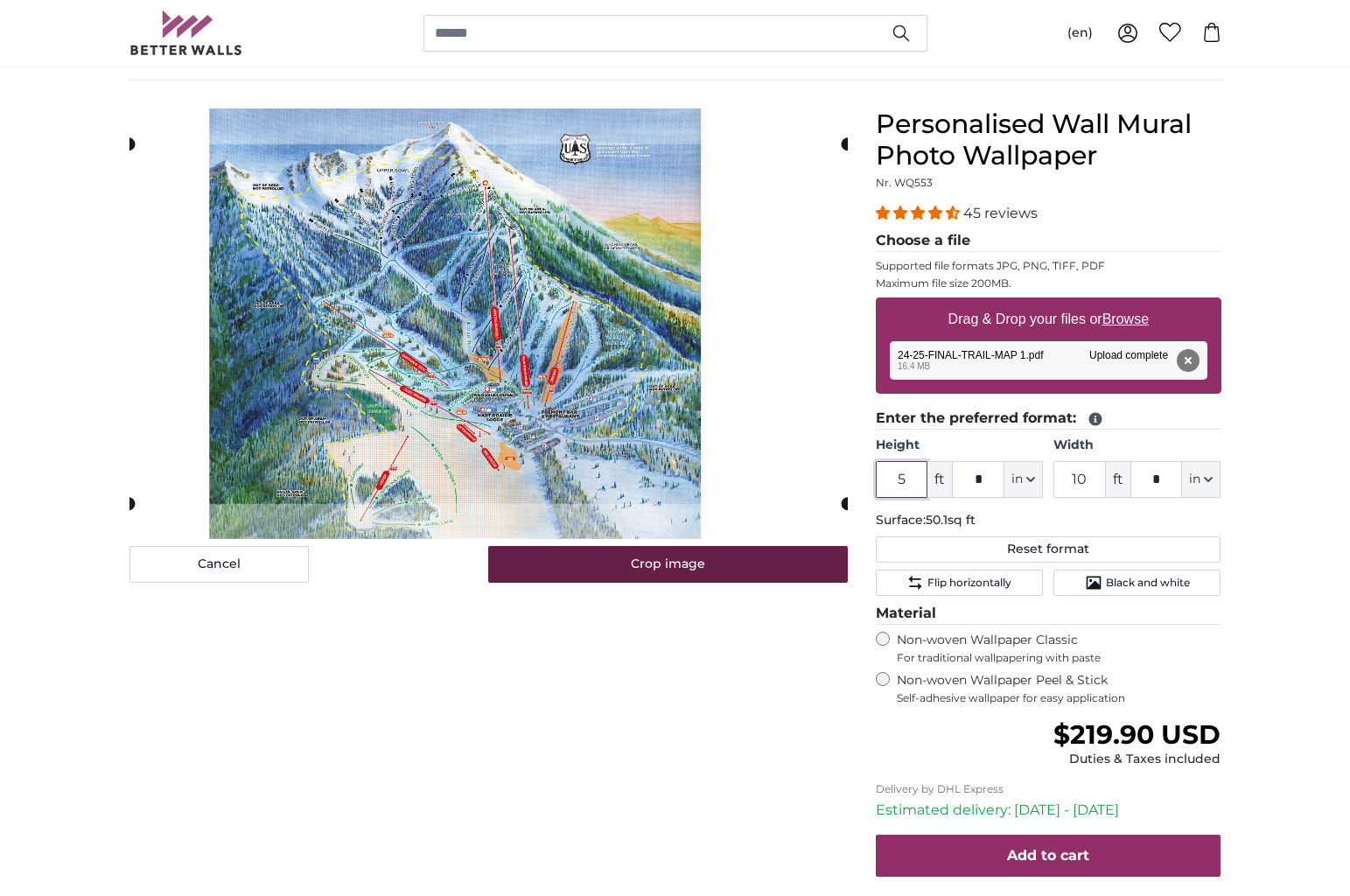
scroll to position [109, 0]
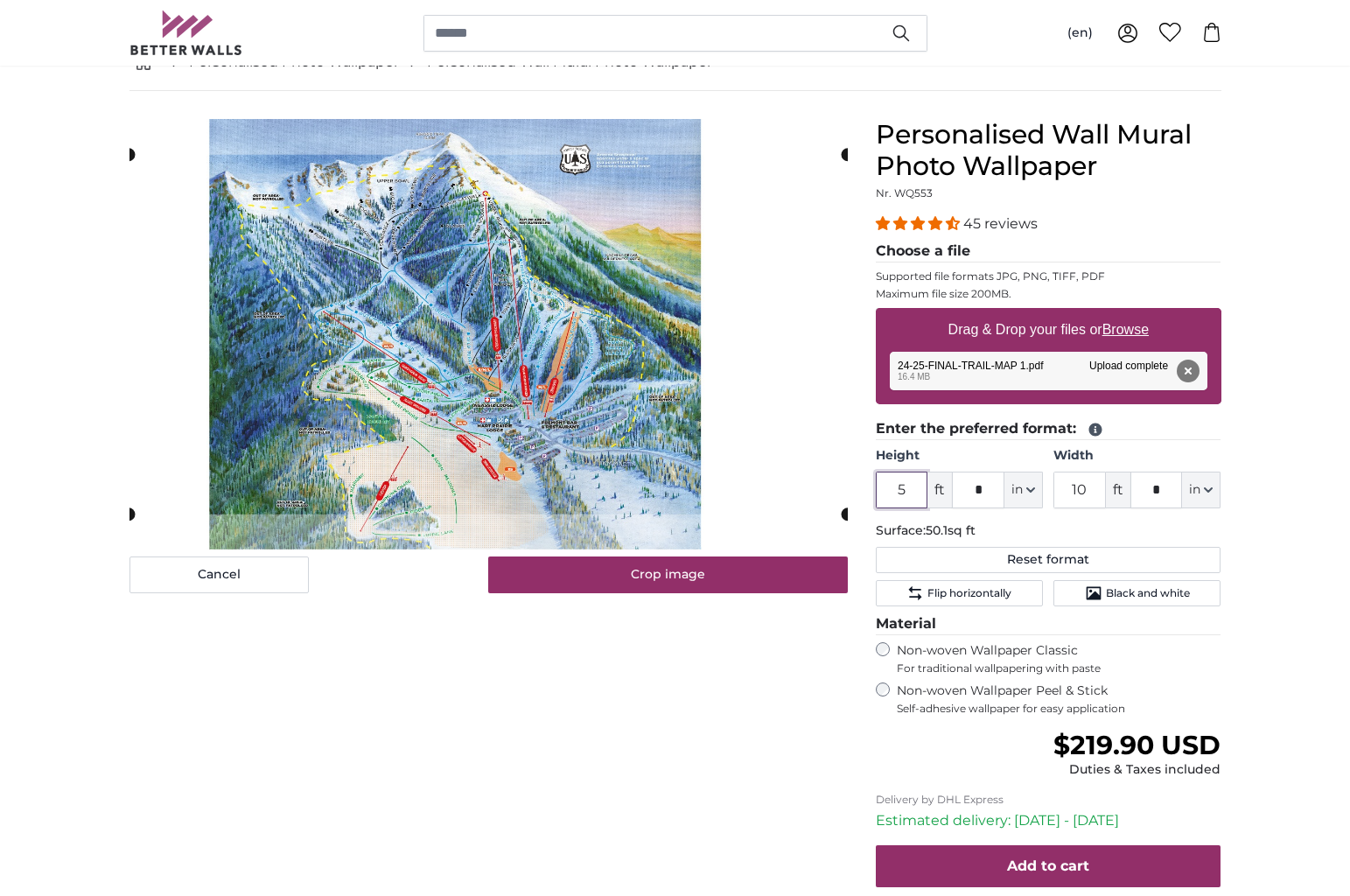
type input "5"
drag, startPoint x: 1073, startPoint y: 489, endPoint x: 1095, endPoint y: 490, distance: 22.0
click at [1095, 490] on input "10" at bounding box center [1079, 490] width 53 height 37
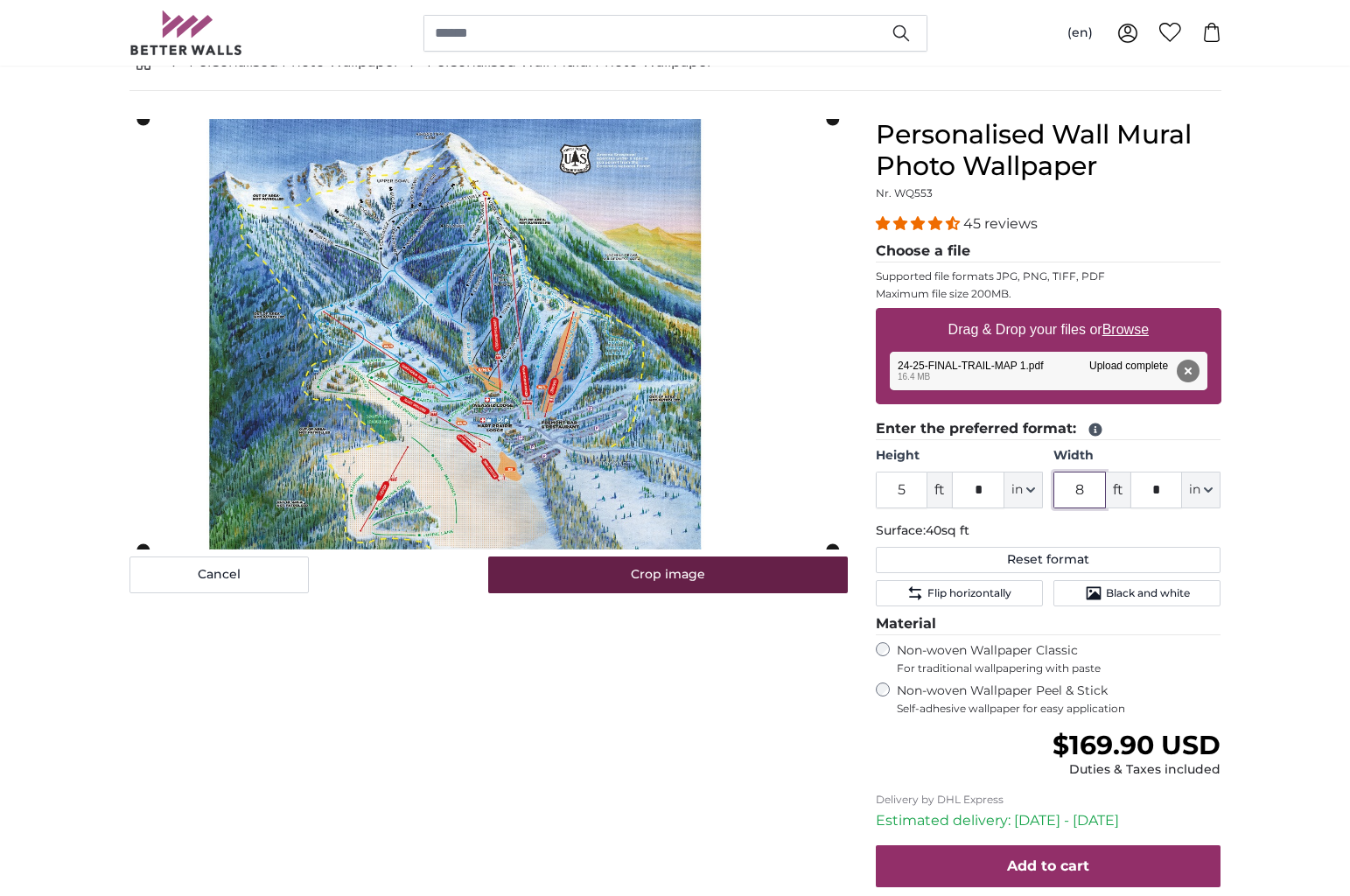
type input "8"
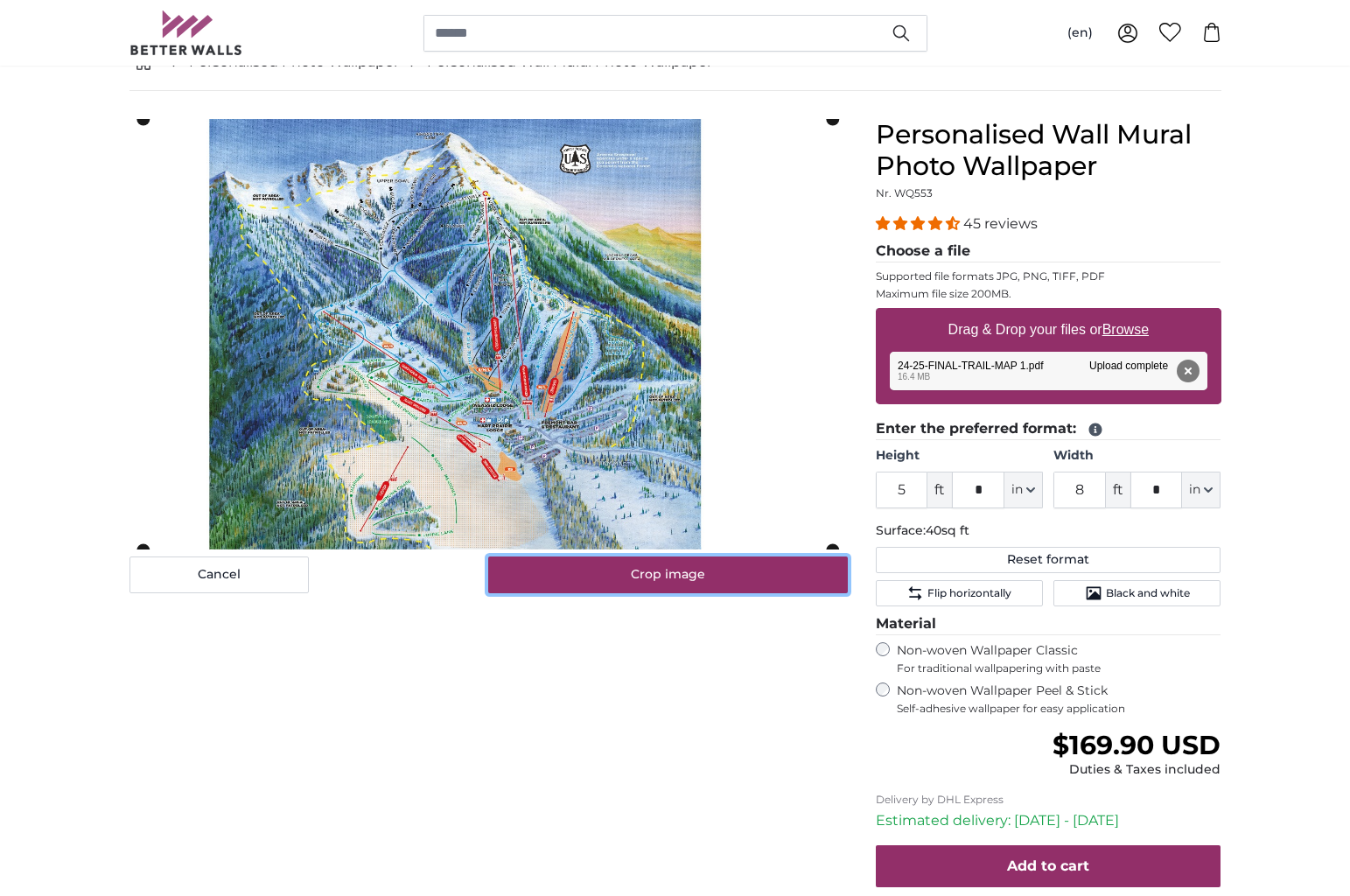
click at [702, 582] on button "Crop image" at bounding box center [668, 575] width 360 height 37
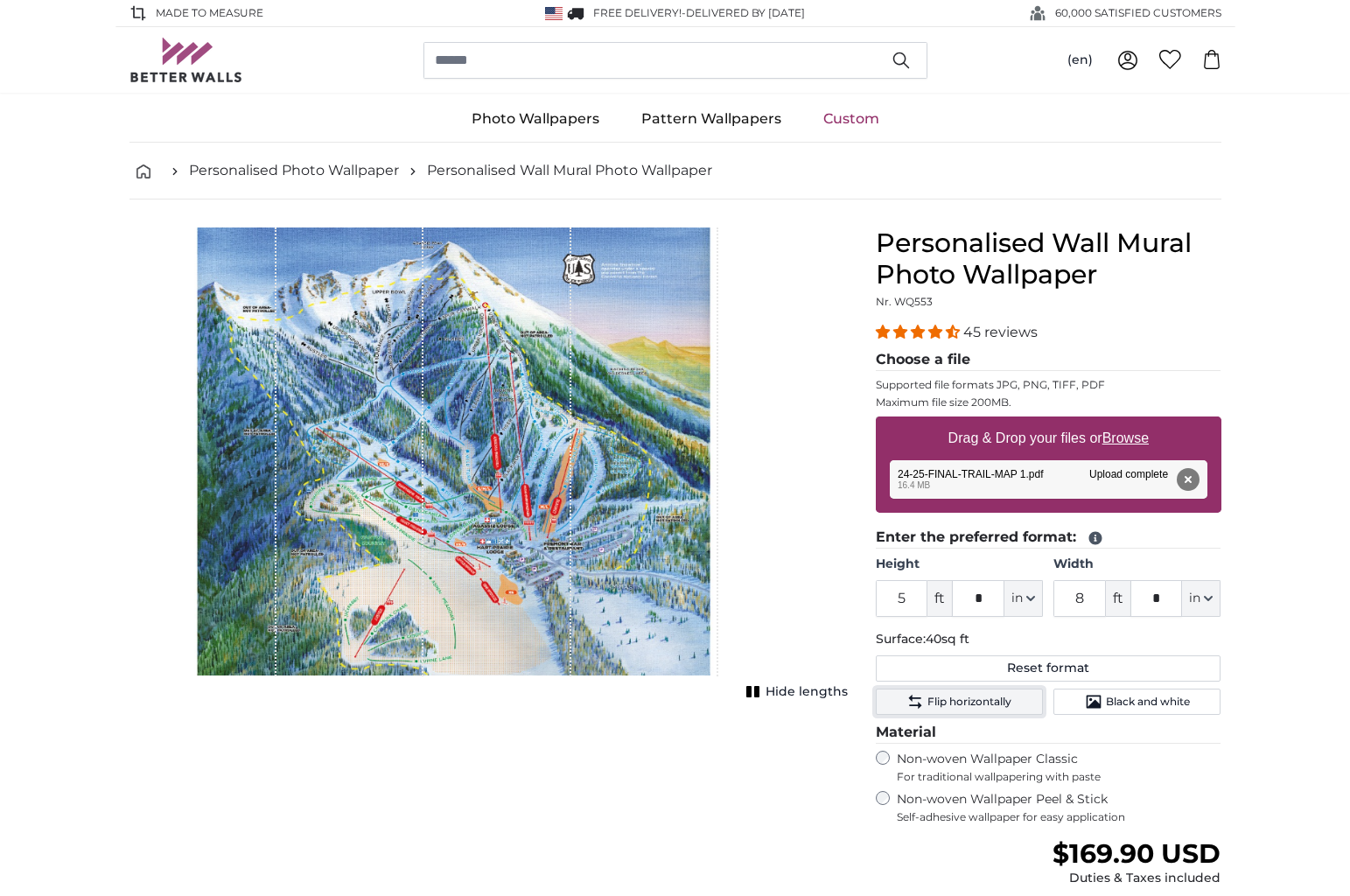
click at [989, 698] on span "Flip horizontally" at bounding box center [970, 701] width 84 height 14
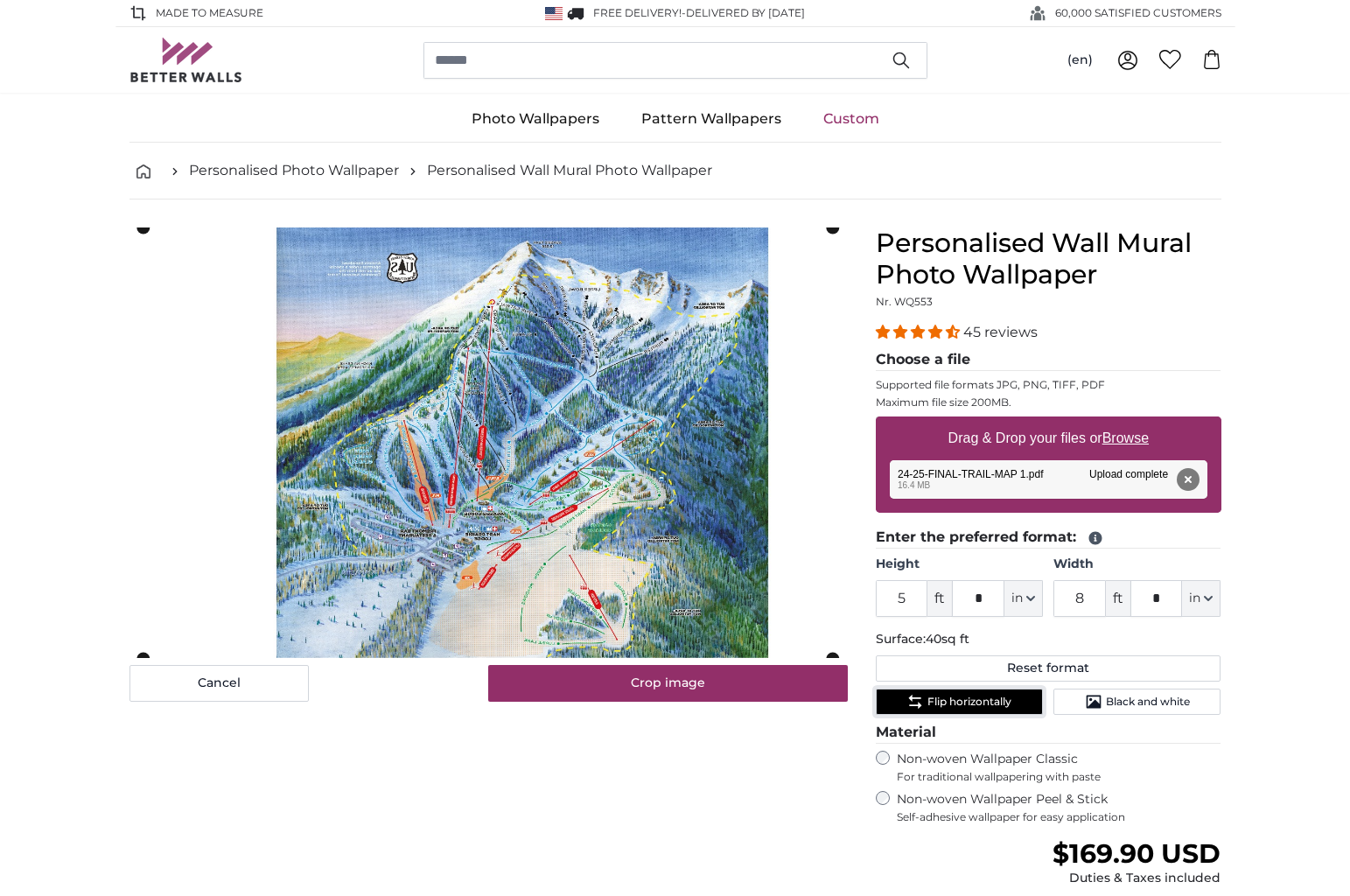
click at [988, 698] on span "Flip horizontally" at bounding box center [970, 701] width 84 height 14
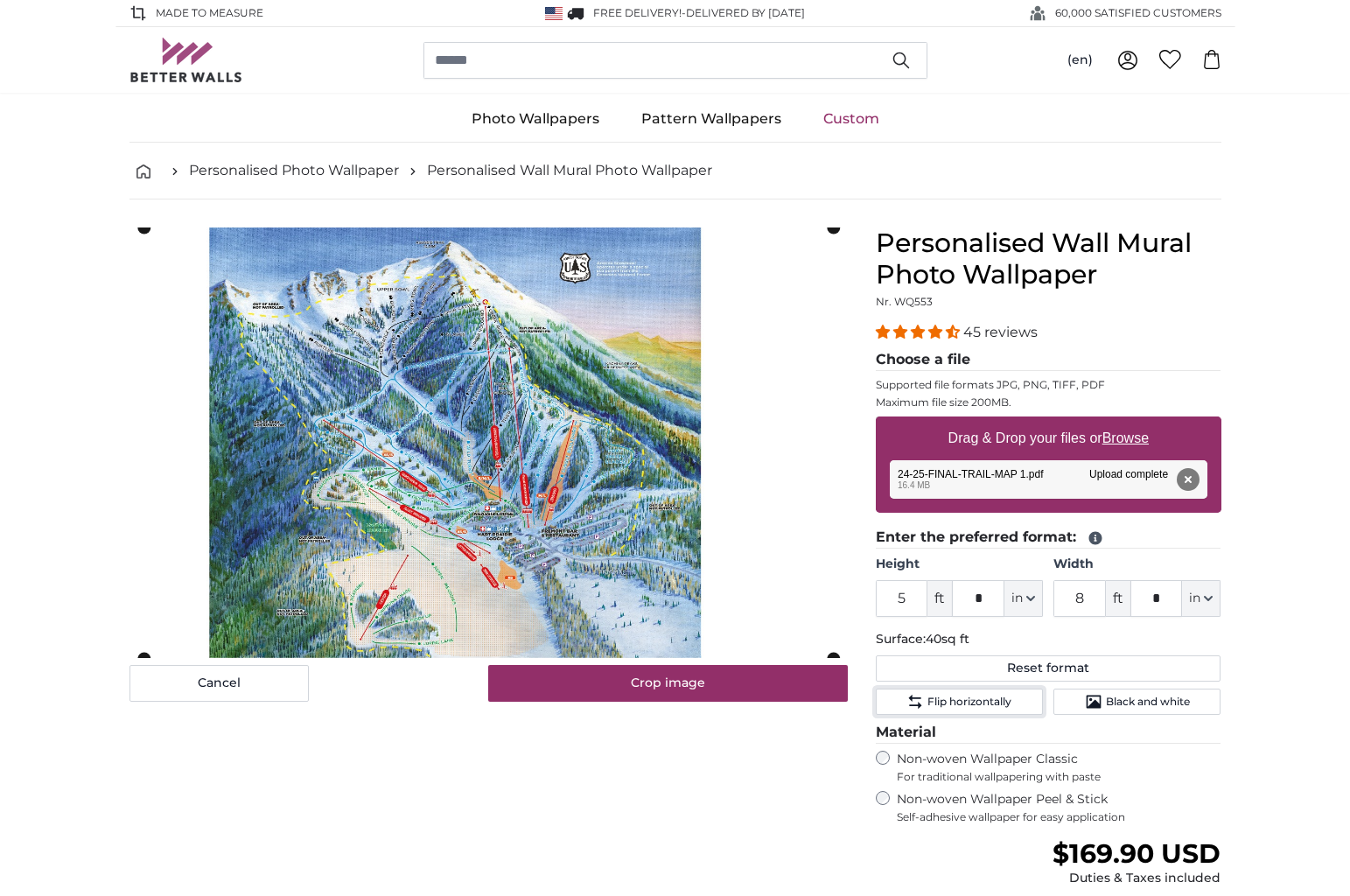
click at [544, 383] on cropper-handle at bounding box center [488, 442] width 688 height 430
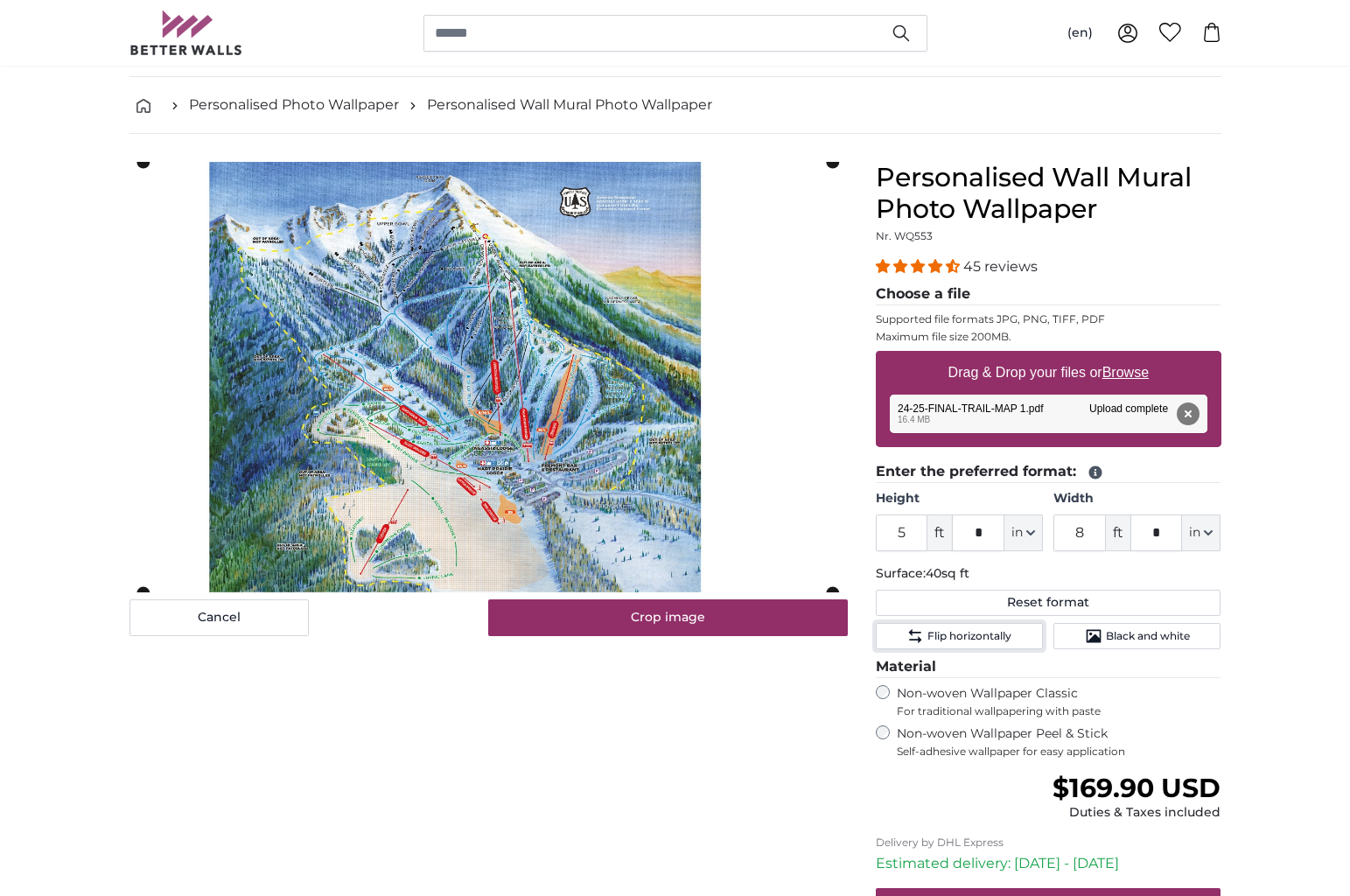
scroll to position [58, 0]
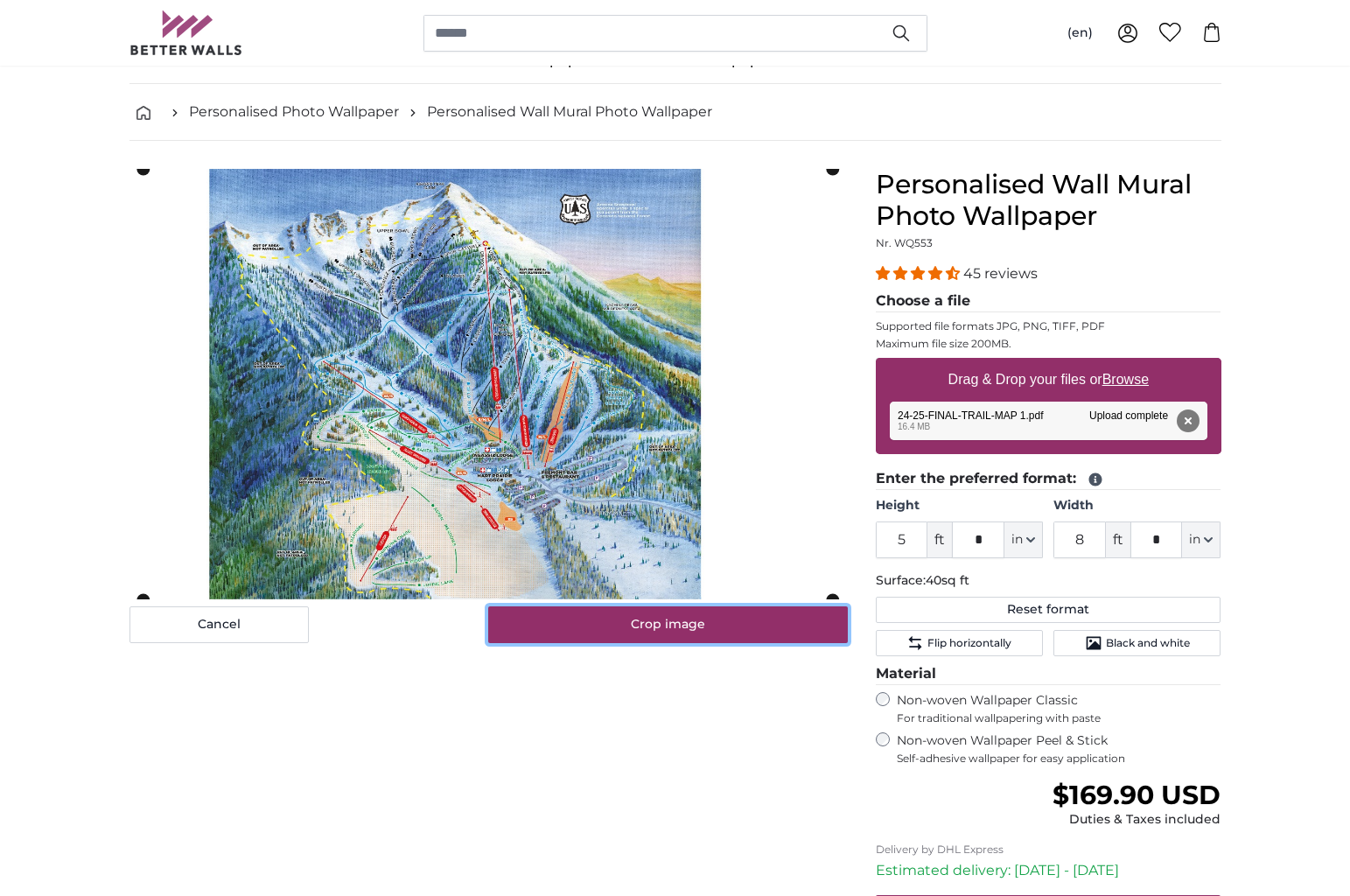
click at [703, 628] on button "Crop image" at bounding box center [668, 625] width 360 height 37
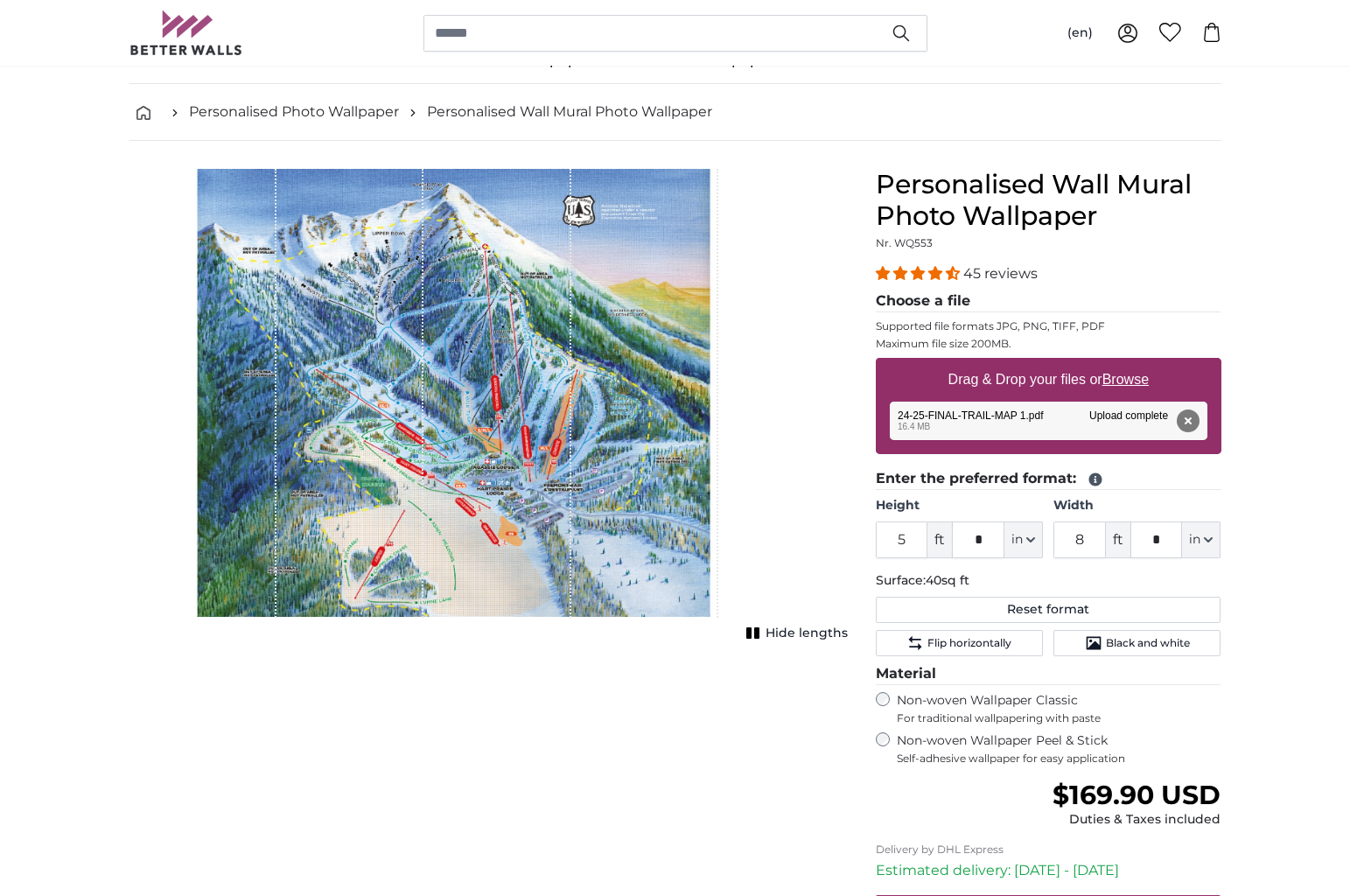
drag, startPoint x: 686, startPoint y: 531, endPoint x: 698, endPoint y: 531, distance: 12.0
click at [698, 531] on div "1 of 1" at bounding box center [645, 393] width 147 height 449
drag, startPoint x: 1149, startPoint y: 544, endPoint x: 1162, endPoint y: 543, distance: 13.0
click at [1162, 543] on input "*" at bounding box center [1156, 540] width 53 height 37
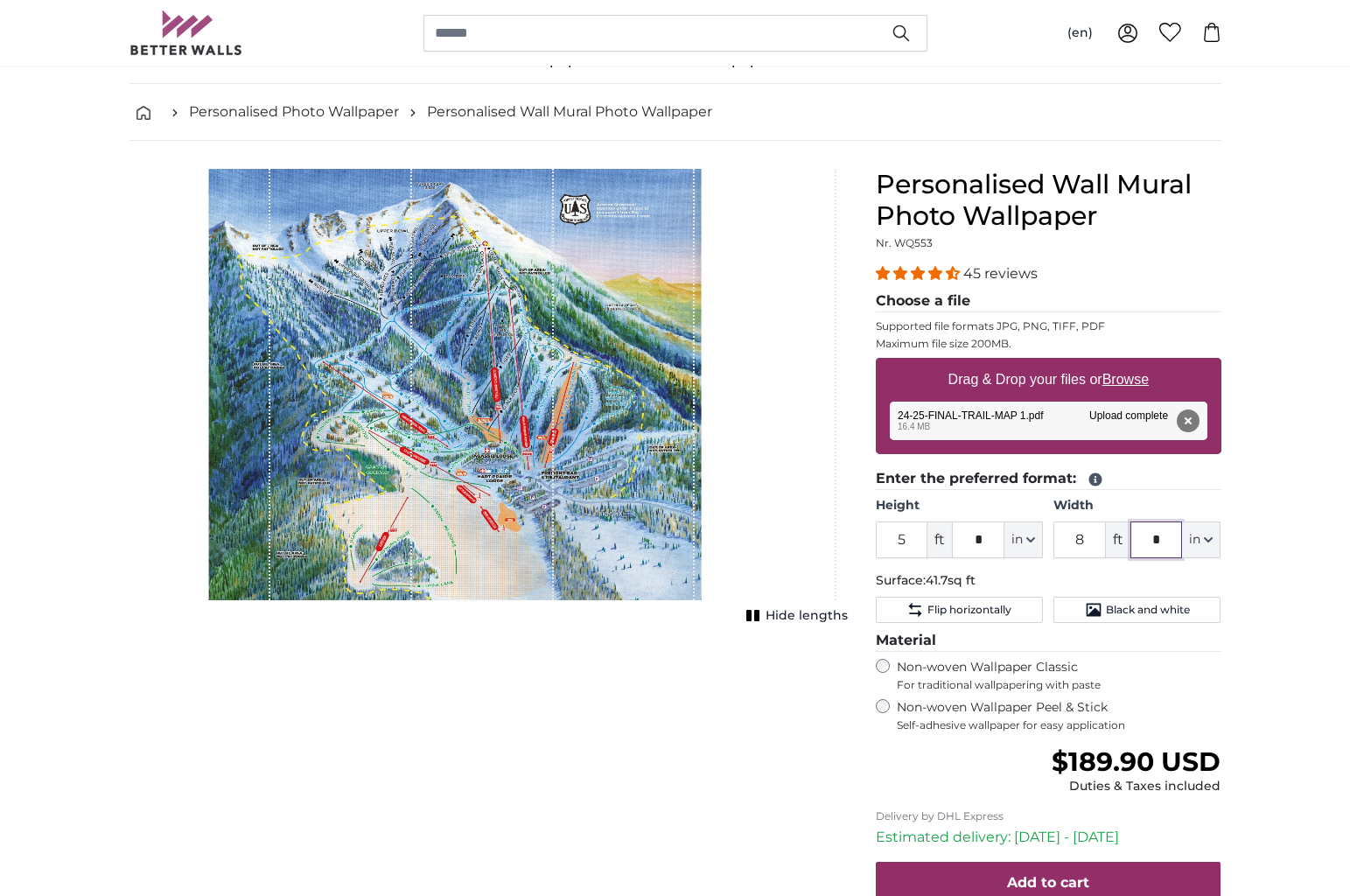
drag, startPoint x: 1168, startPoint y: 543, endPoint x: 1149, endPoint y: 543, distance: 19.0
click at [1149, 543] on input "*" at bounding box center [1156, 540] width 53 height 37
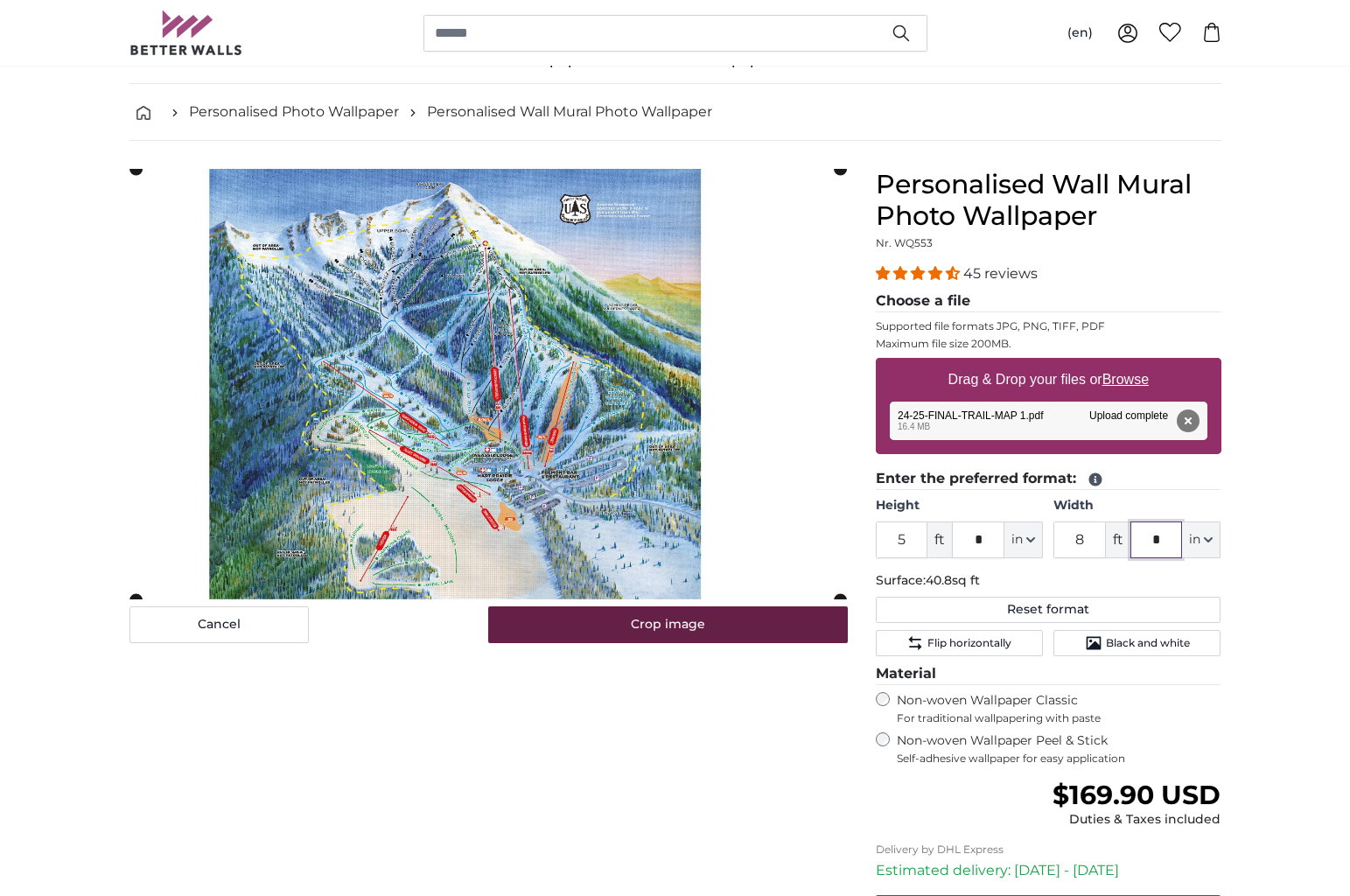
type input "*"
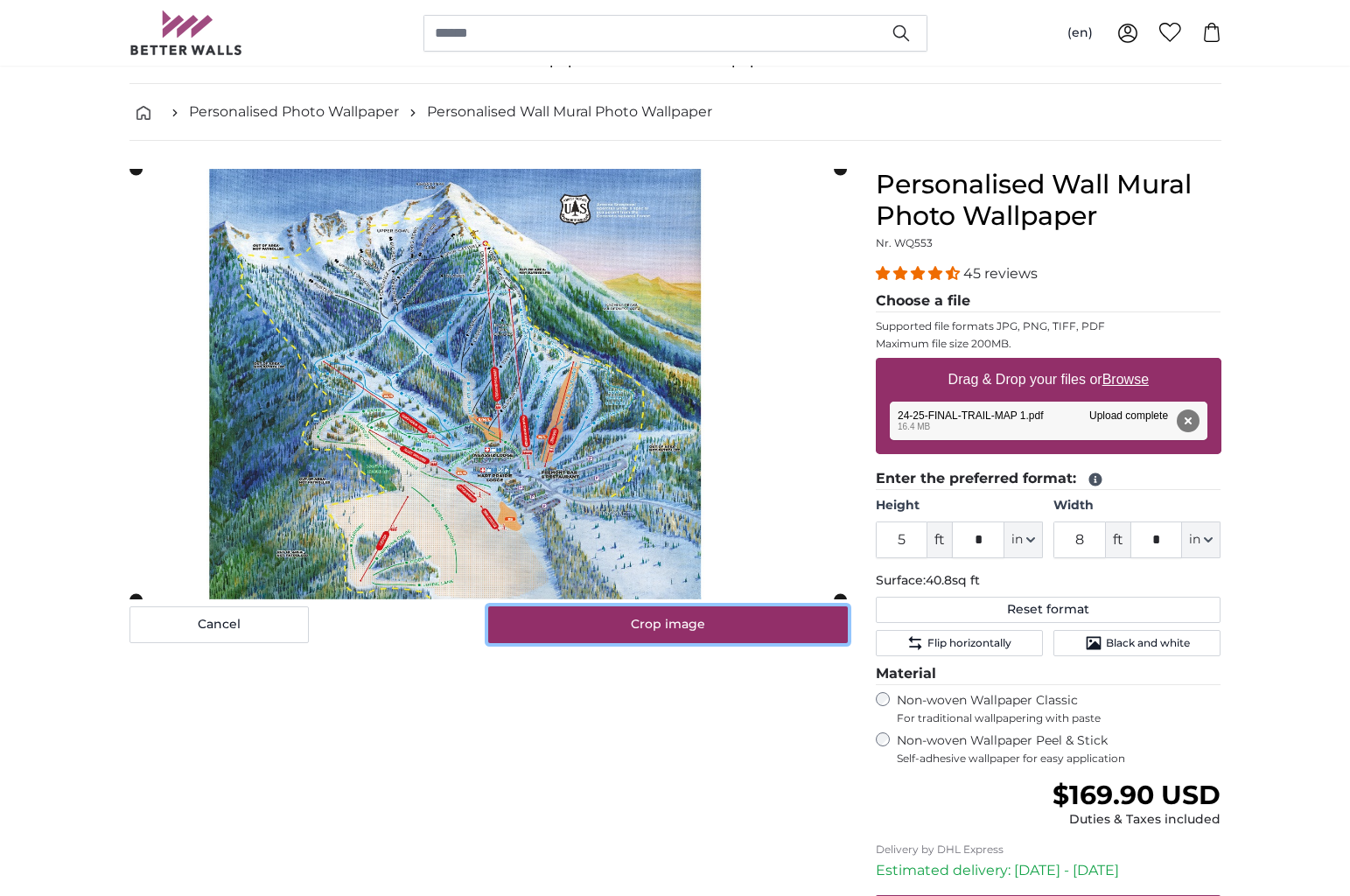
click at [731, 626] on button "Crop image" at bounding box center [668, 625] width 360 height 37
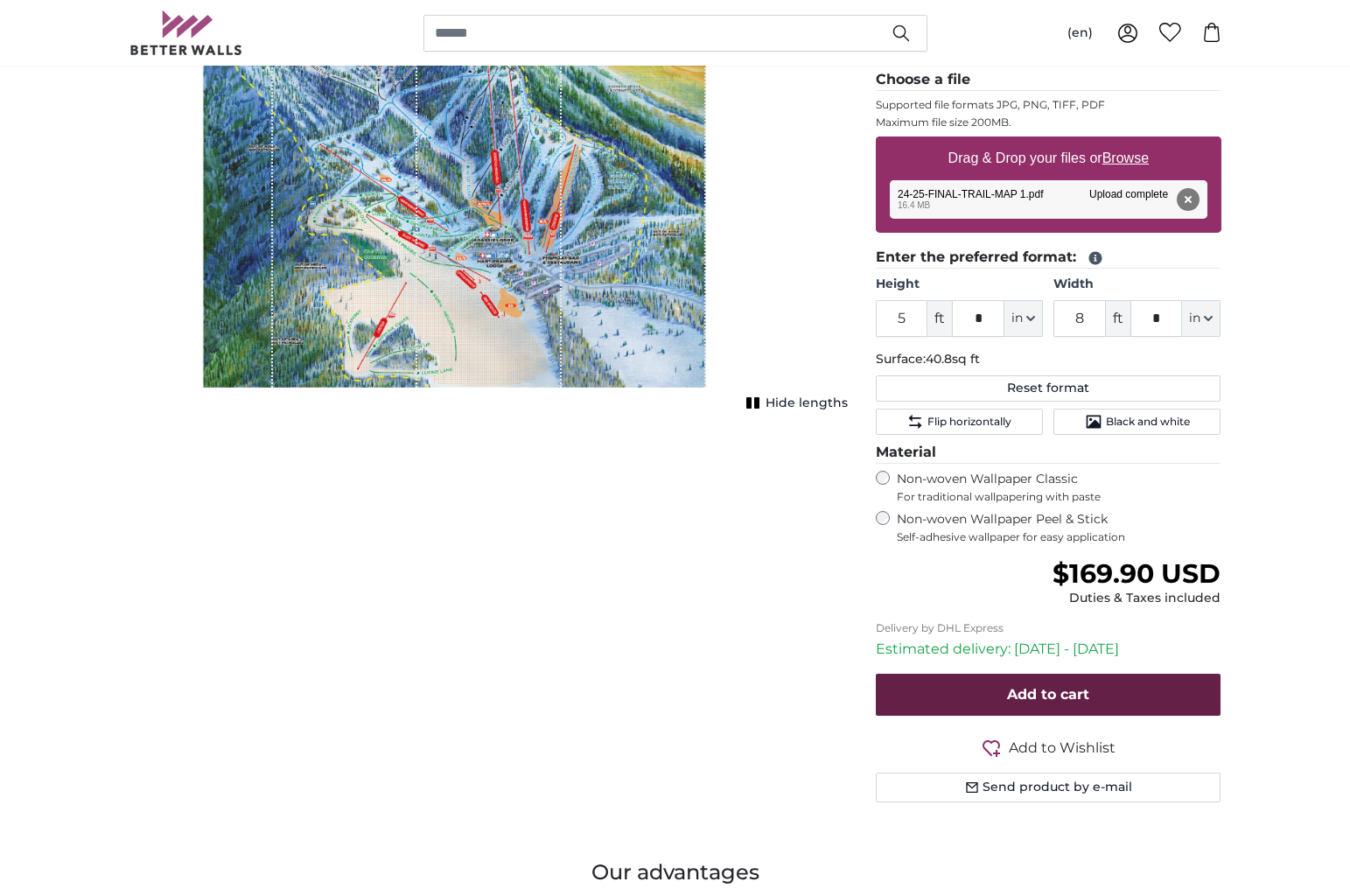
scroll to position [283, 0]
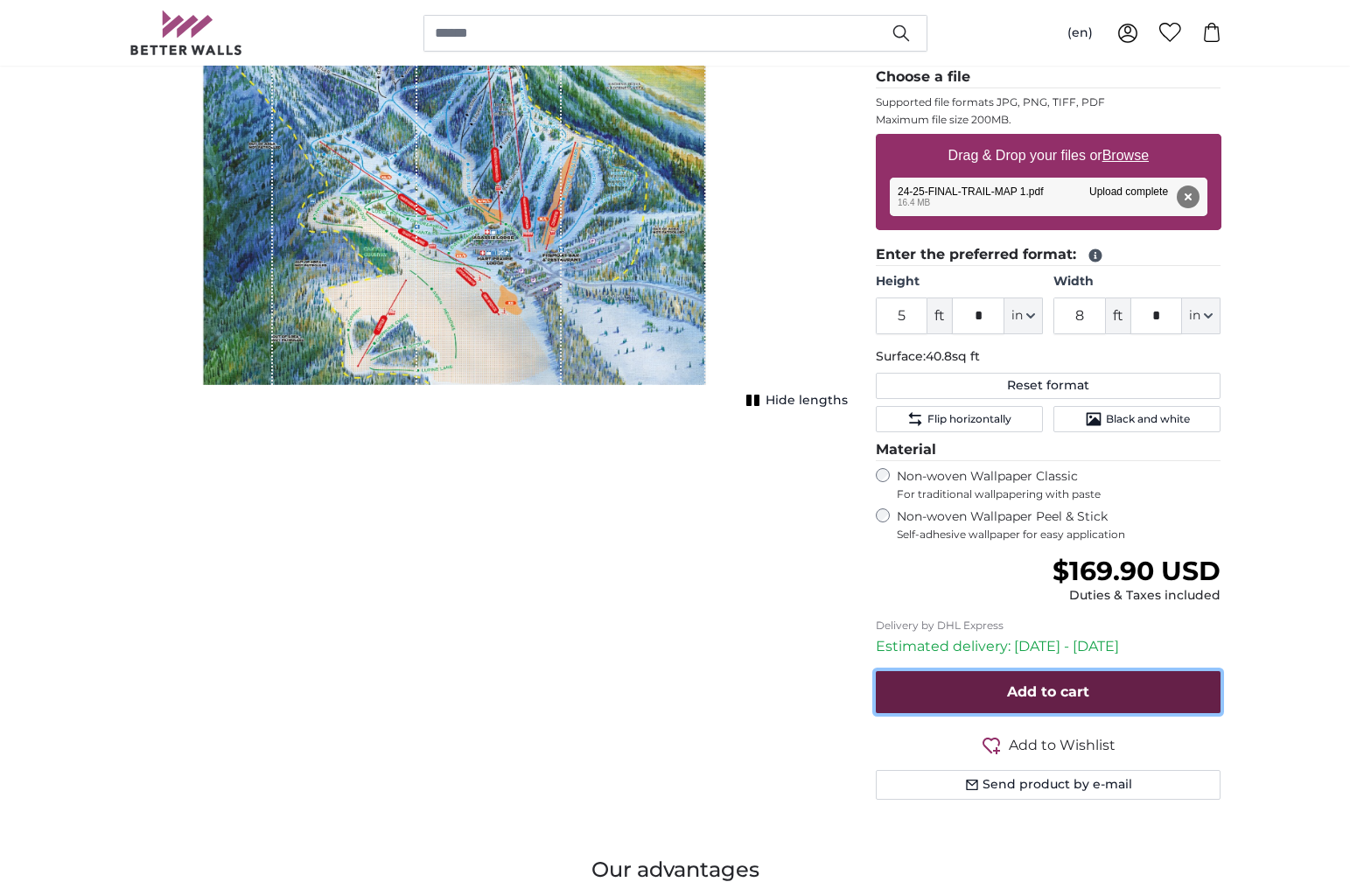
click at [1101, 693] on button "Add to cart" at bounding box center [1048, 691] width 346 height 42
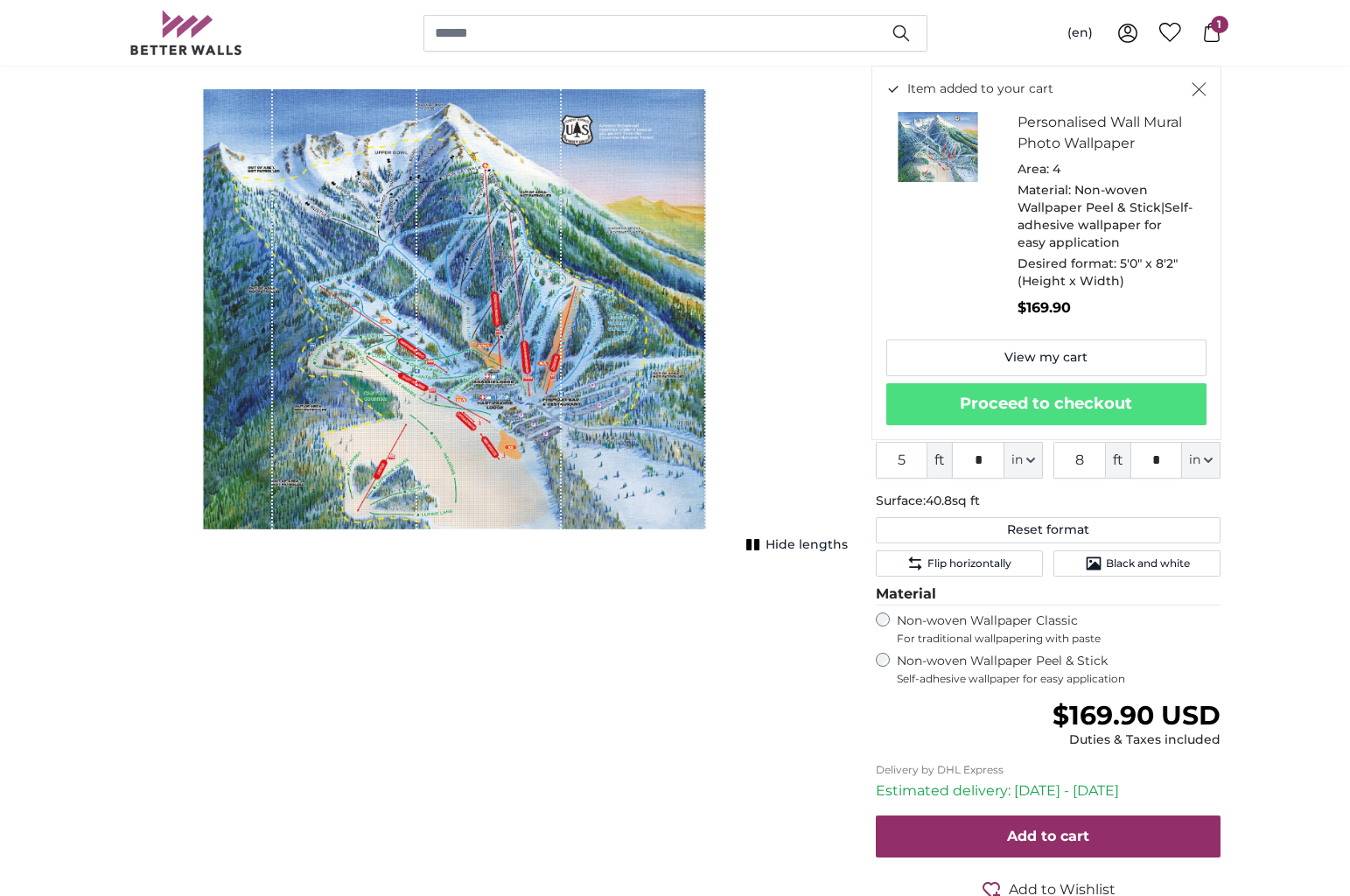
scroll to position [0, 0]
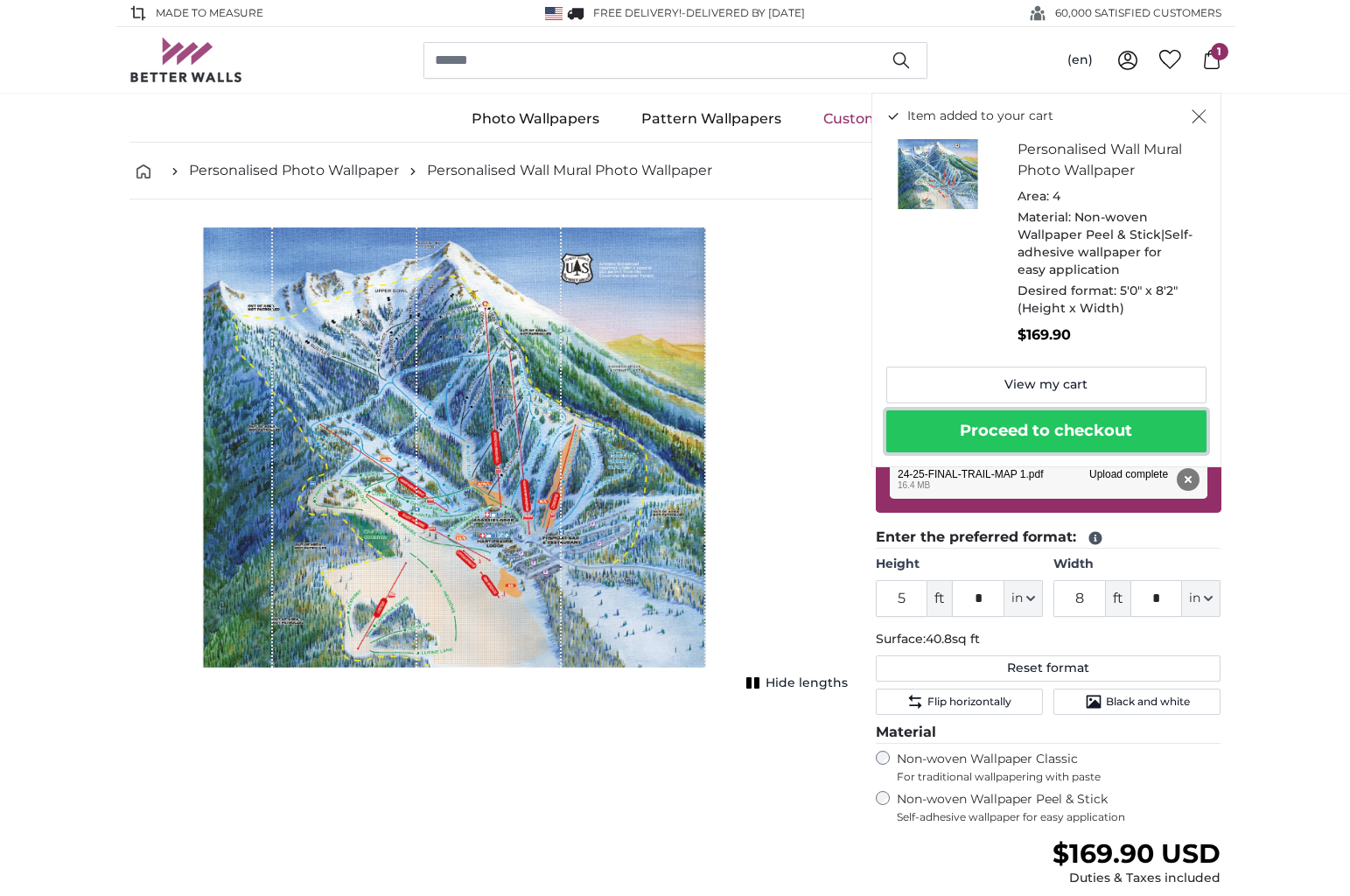
click at [1083, 431] on button "Proceed to checkout" at bounding box center [1046, 430] width 320 height 42
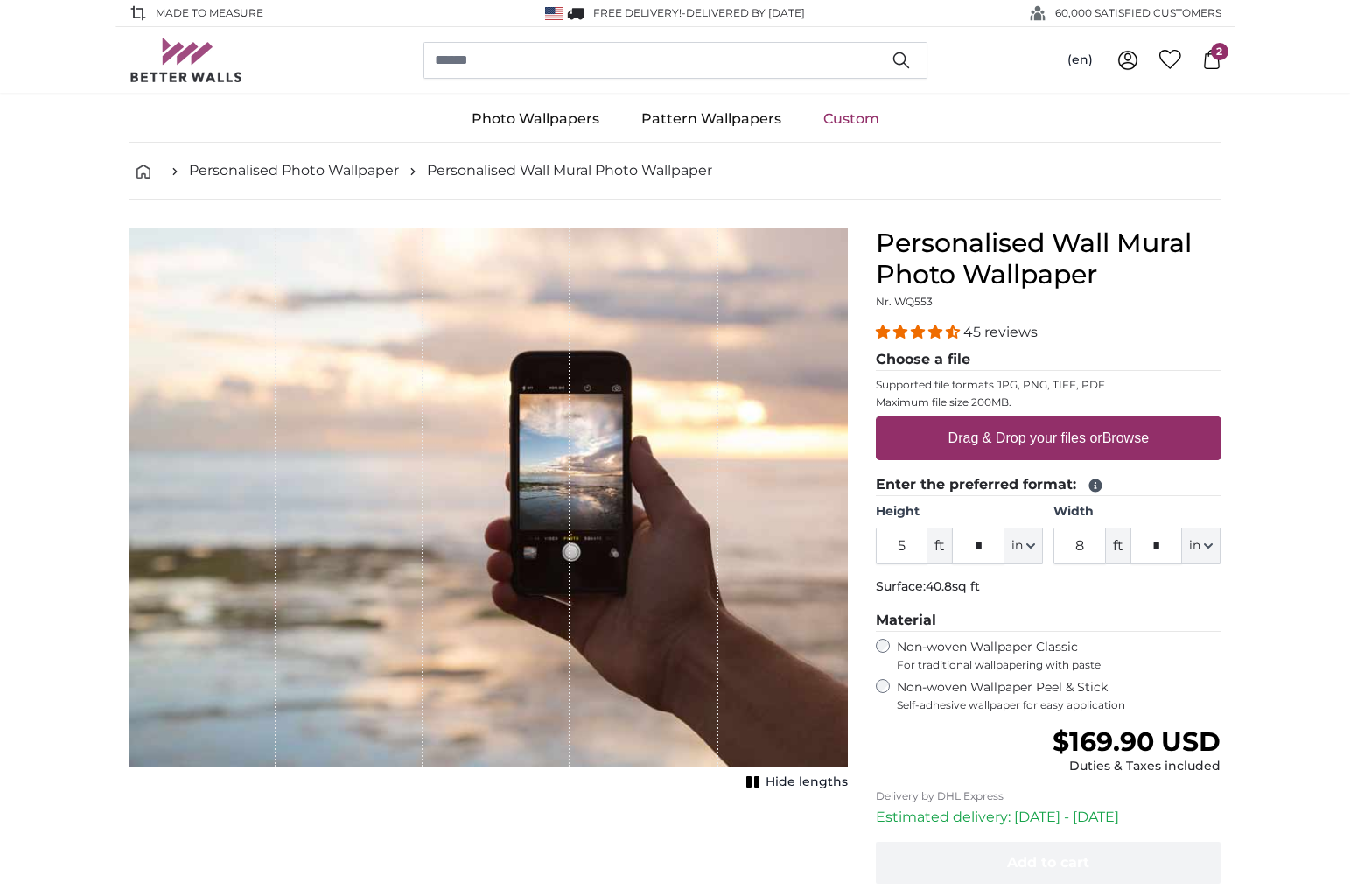
click at [1206, 61] on icon at bounding box center [1212, 59] width 19 height 19
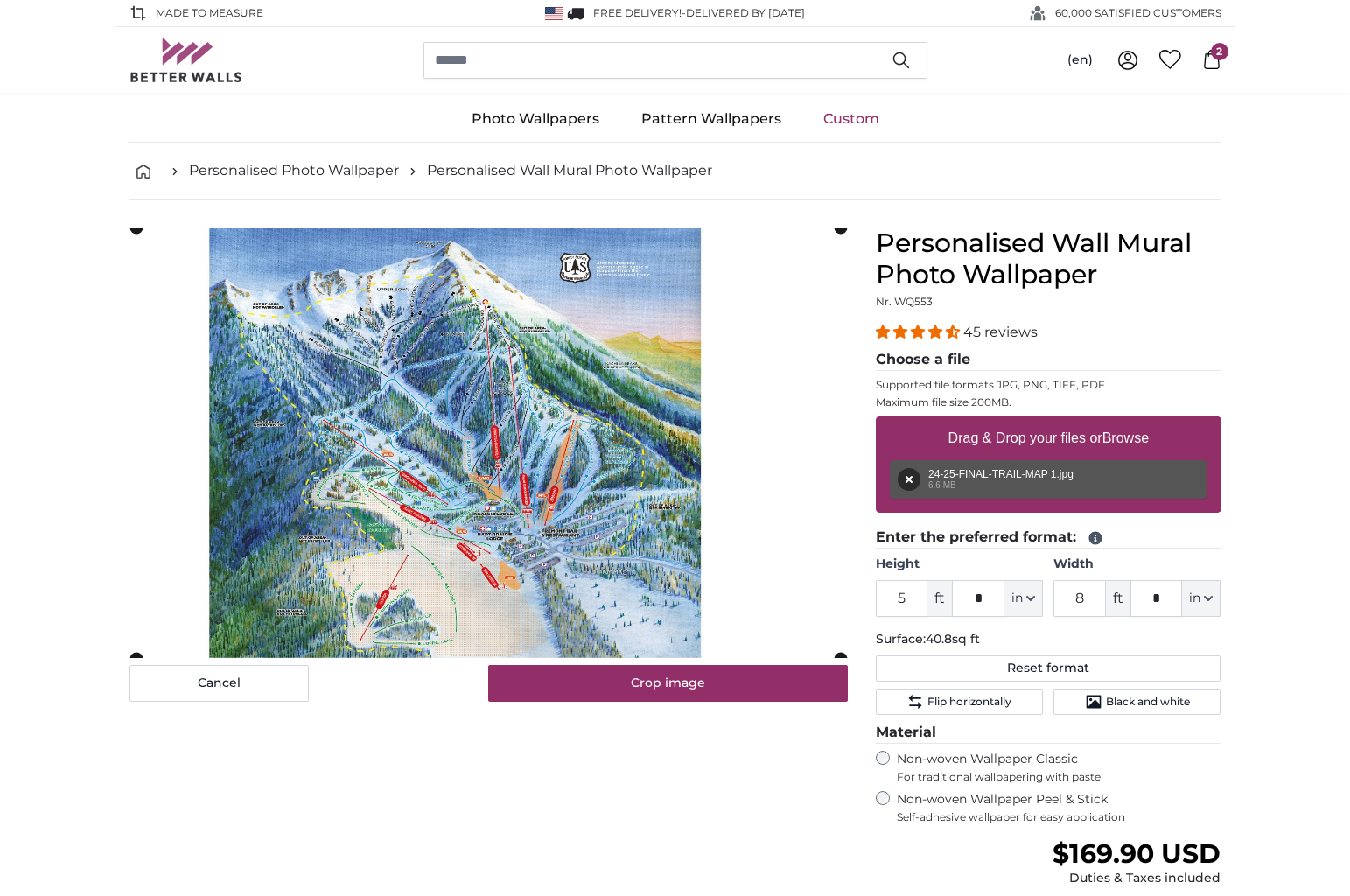
click at [1219, 52] on span "2" at bounding box center [1219, 51] width 18 height 18
